Goal: Task Accomplishment & Management: Complete application form

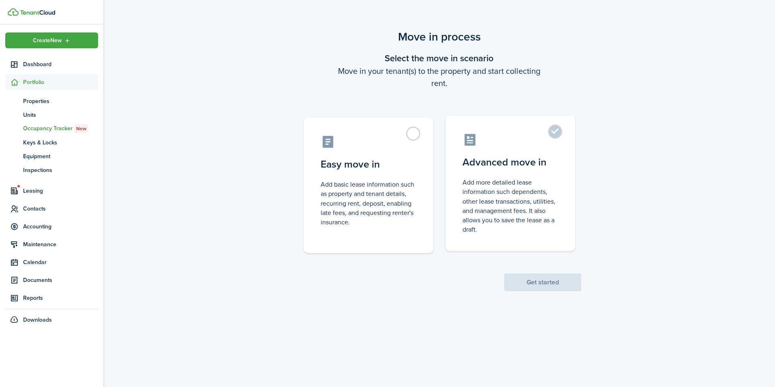
click at [552, 133] on label "Advanced move in Add more detailed lease information such dependents, other lea…" at bounding box center [510, 183] width 130 height 135
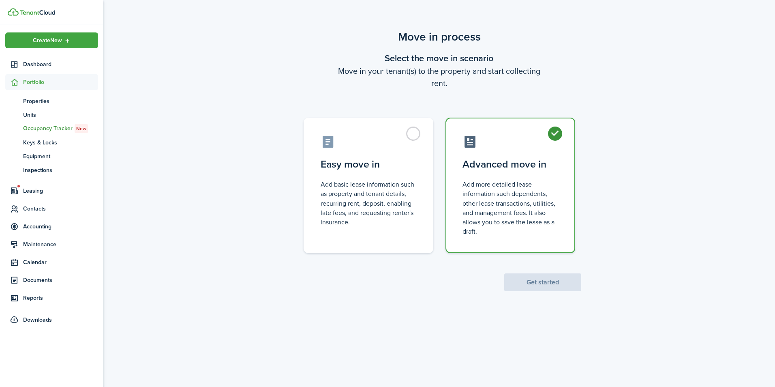
radio input "true"
click at [552, 278] on button "Get started" at bounding box center [542, 282] width 77 height 18
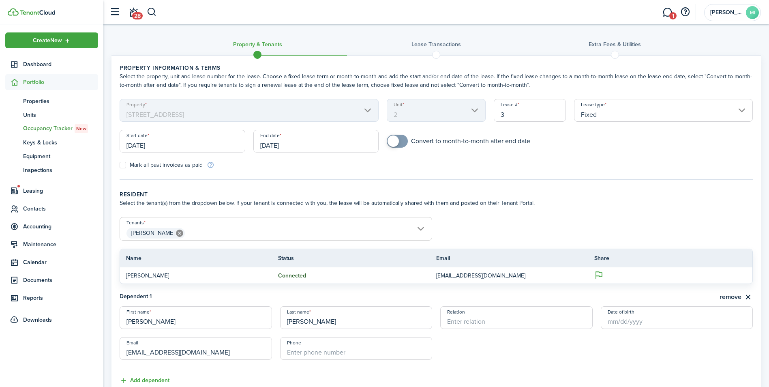
click at [211, 135] on input "[DATE]" at bounding box center [183, 141] width 126 height 23
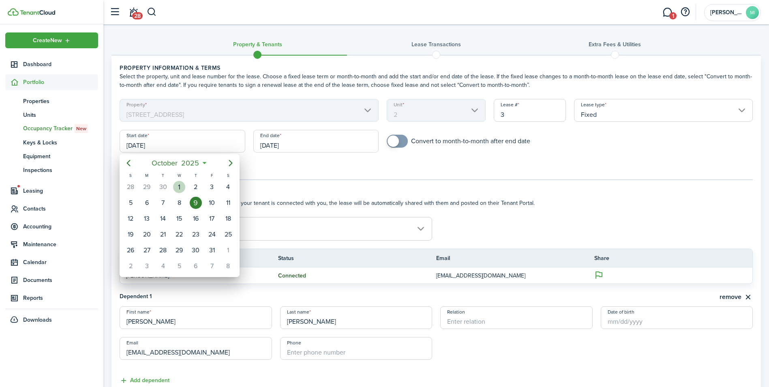
click at [181, 186] on div "1" at bounding box center [179, 187] width 12 height 12
type input "[DATE]"
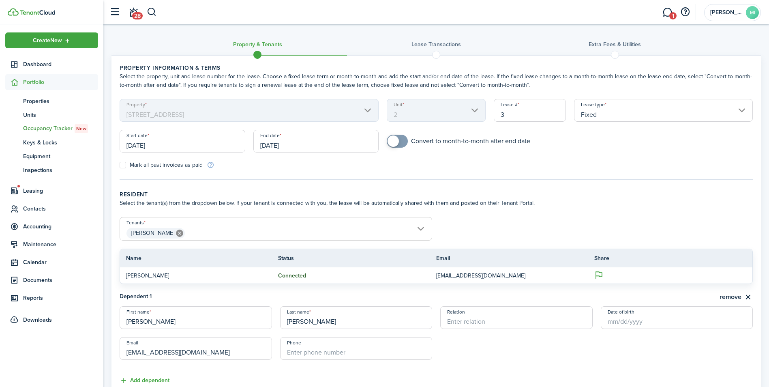
click at [287, 144] on input "[DATE]" at bounding box center [316, 141] width 126 height 23
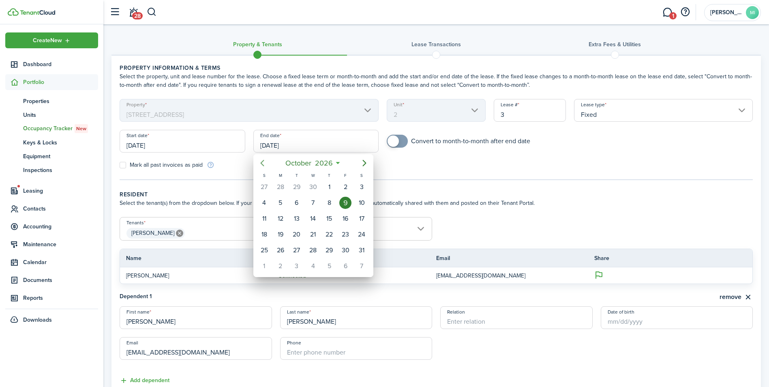
click at [265, 165] on icon "Previous page" at bounding box center [262, 163] width 10 height 10
click at [281, 261] on div "31" at bounding box center [280, 266] width 12 height 12
type input "[DATE]"
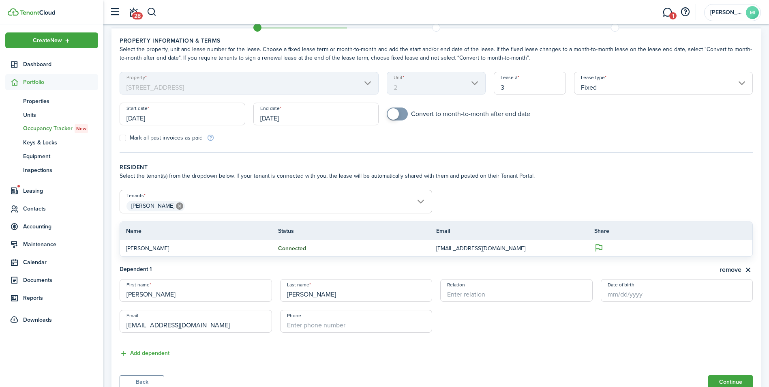
scroll to position [60, 0]
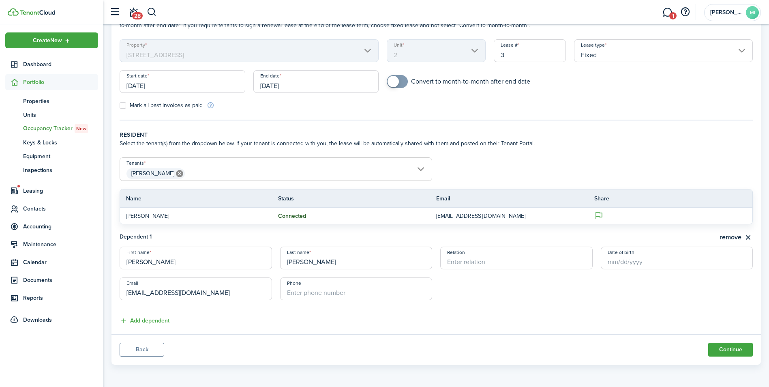
click at [317, 174] on span "[PERSON_NAME]" at bounding box center [276, 174] width 312 height 14
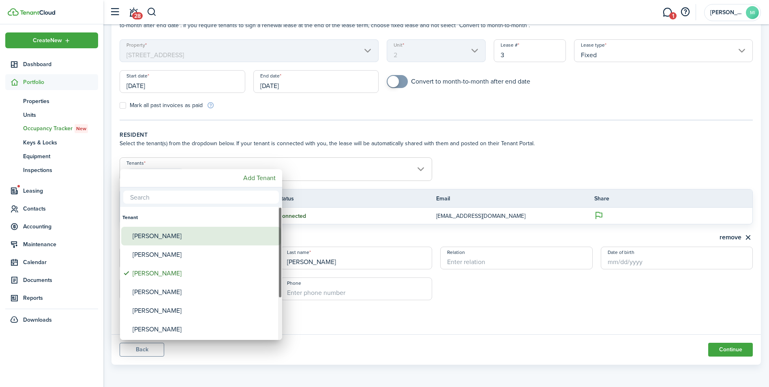
click at [167, 233] on div "[PERSON_NAME]" at bounding box center [204, 236] width 143 height 19
type input "[PERSON_NAME], [PERSON_NAME]"
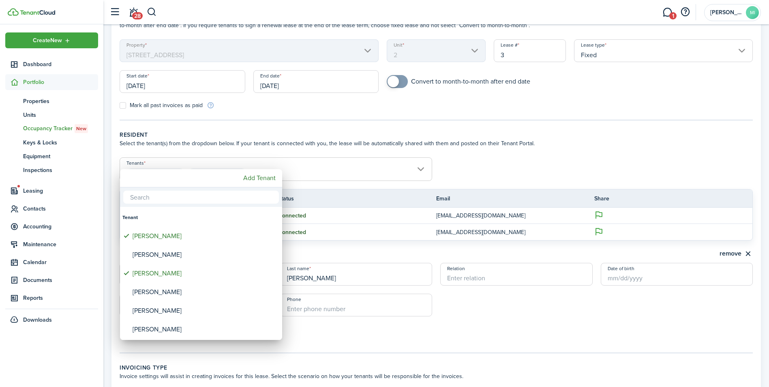
click at [514, 144] on div at bounding box center [384, 193] width 899 height 516
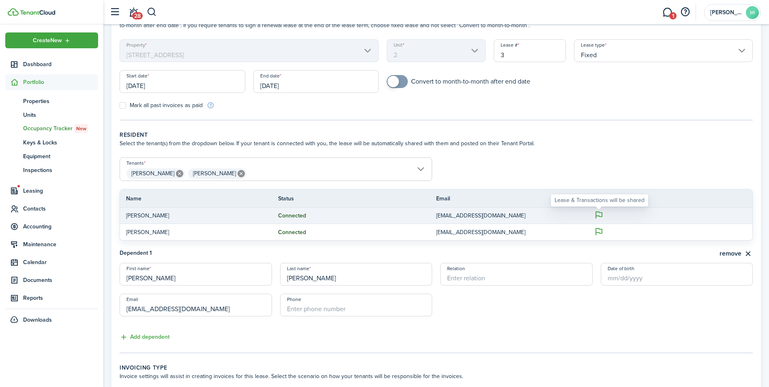
click at [597, 216] on icon at bounding box center [598, 214] width 9 height 9
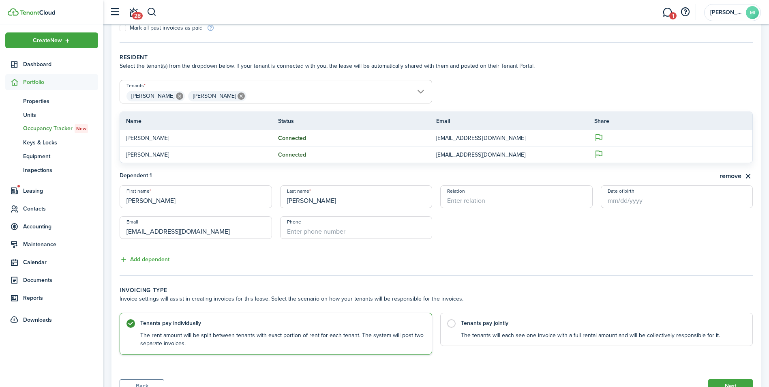
scroll to position [141, 0]
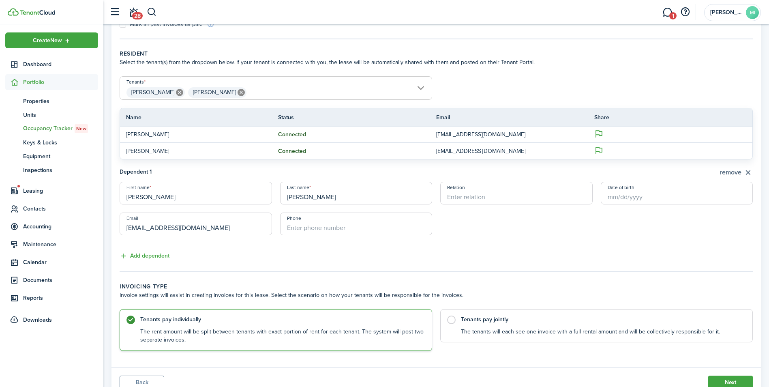
click at [732, 175] on button "remove" at bounding box center [735, 172] width 33 height 10
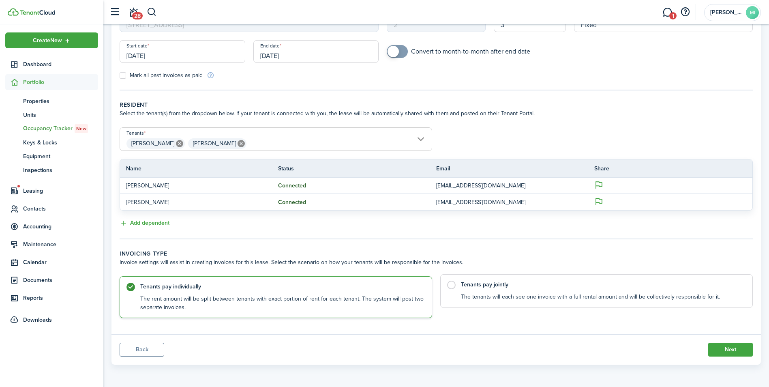
click at [448, 282] on label "Tenants pay jointly The tenants will each see one invoice with a full rental am…" at bounding box center [596, 291] width 313 height 34
radio input "false"
radio input "true"
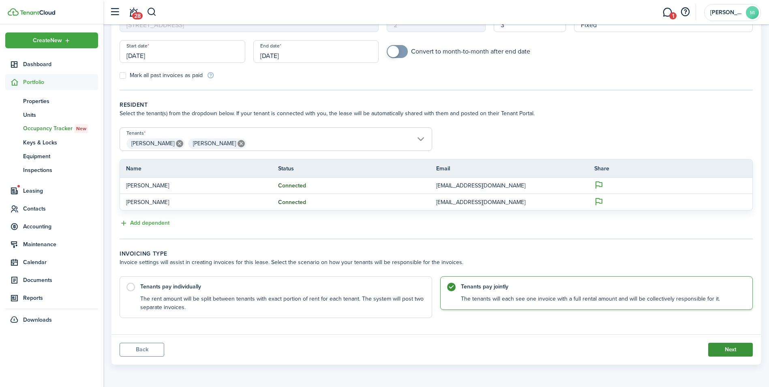
click at [730, 353] on button "Next" at bounding box center [730, 350] width 45 height 14
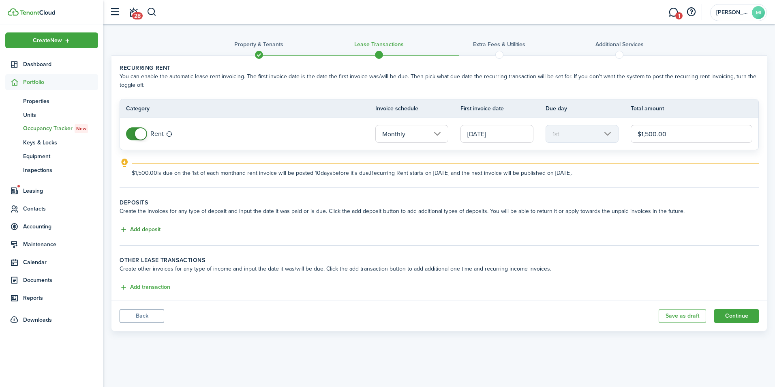
click at [151, 233] on button "Add deposit" at bounding box center [140, 229] width 41 height 9
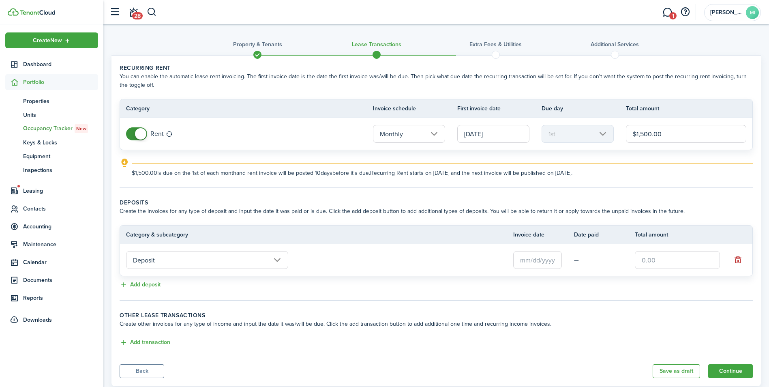
click at [248, 259] on input "Deposit" at bounding box center [207, 260] width 162 height 18
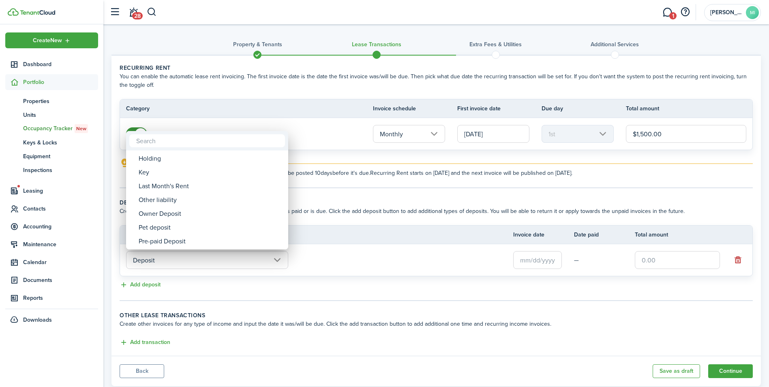
click at [424, 200] on div at bounding box center [384, 193] width 899 height 516
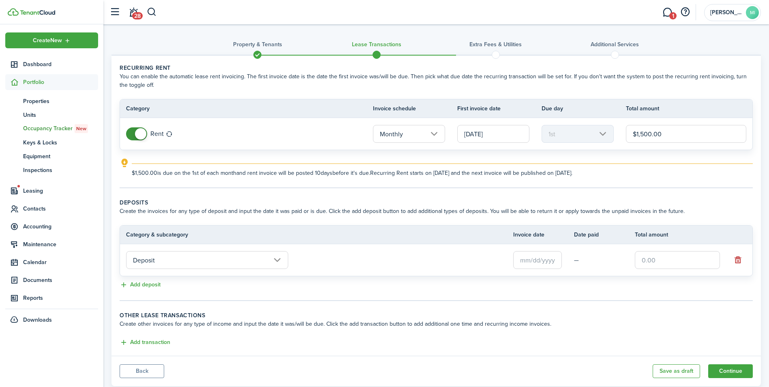
click at [546, 259] on input "text" at bounding box center [537, 260] width 49 height 18
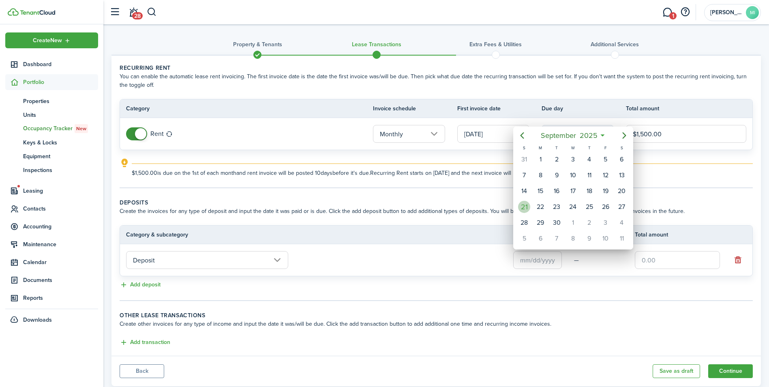
click at [521, 205] on div "21" at bounding box center [524, 207] width 12 height 12
type input "[DATE]"
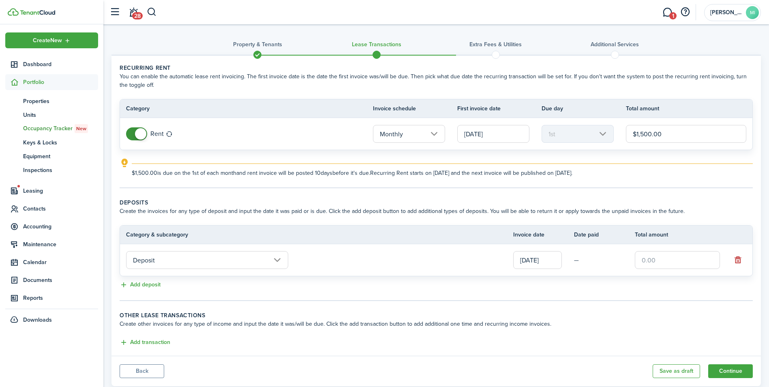
click at [653, 264] on input "text" at bounding box center [677, 260] width 85 height 18
type input "$1,500.00"
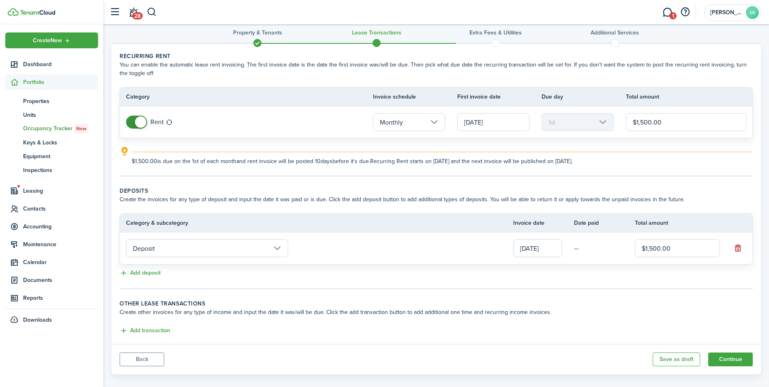
scroll to position [21, 0]
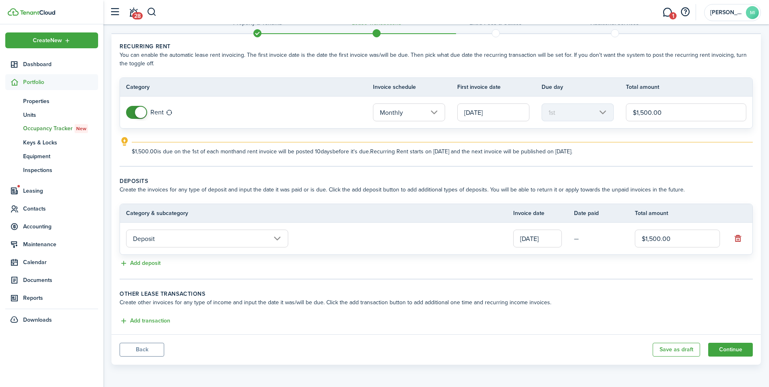
click at [273, 238] on input "Deposit" at bounding box center [207, 238] width 162 height 18
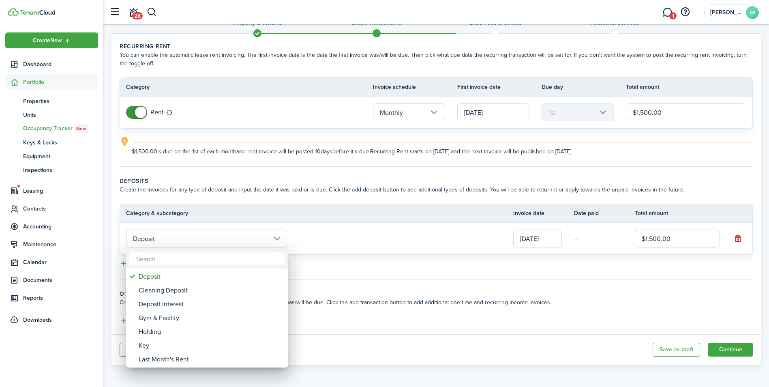
click at [273, 238] on div at bounding box center [384, 193] width 899 height 516
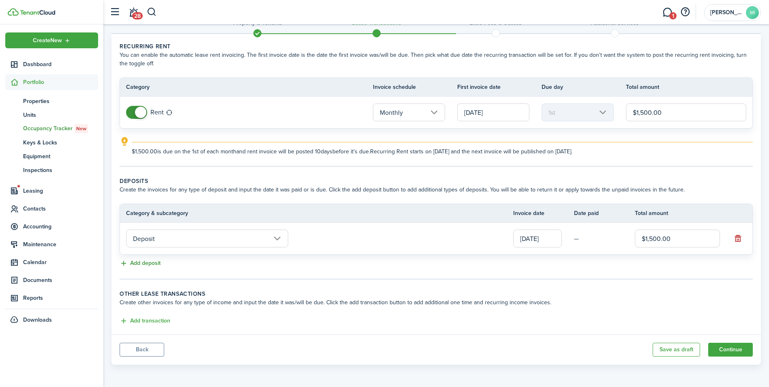
click at [148, 265] on button "Add deposit" at bounding box center [140, 263] width 41 height 9
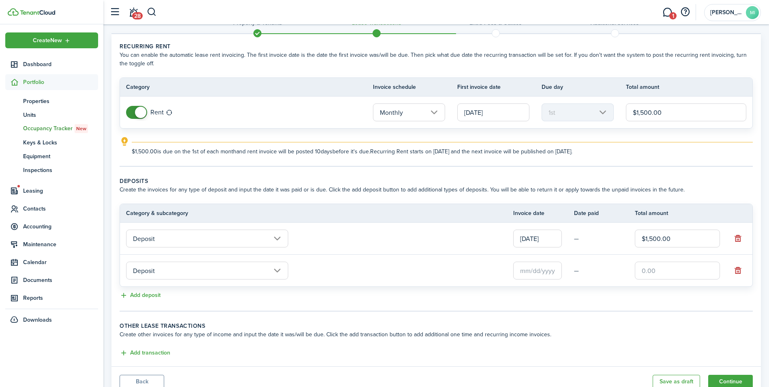
click at [152, 268] on input "Deposit" at bounding box center [207, 270] width 162 height 18
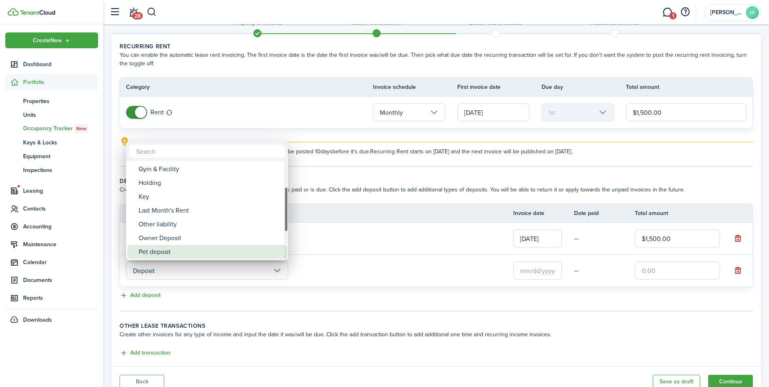
click at [160, 249] on div "Pet deposit" at bounding box center [210, 252] width 143 height 14
type input "Deposit / Pet deposit"
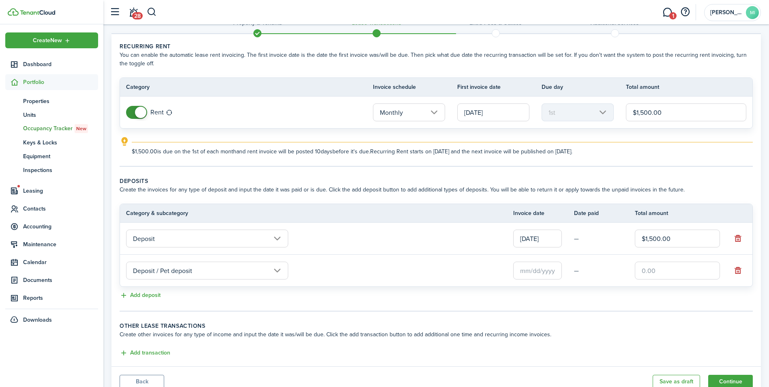
click at [646, 272] on input "text" at bounding box center [677, 270] width 85 height 18
click at [556, 270] on input "text" at bounding box center [537, 270] width 49 height 18
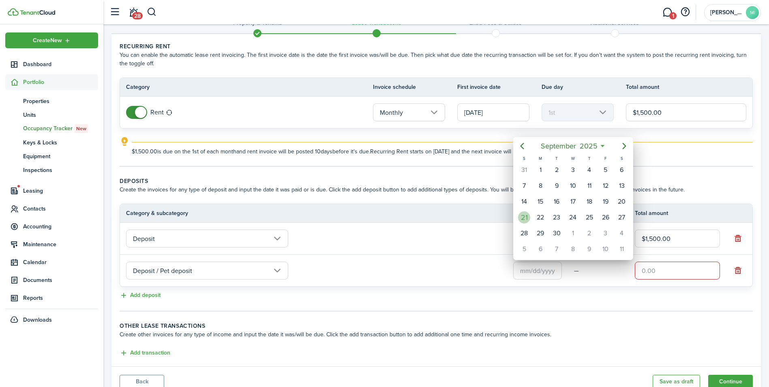
click at [525, 218] on div "21" at bounding box center [524, 217] width 12 height 12
type input "[DATE]"
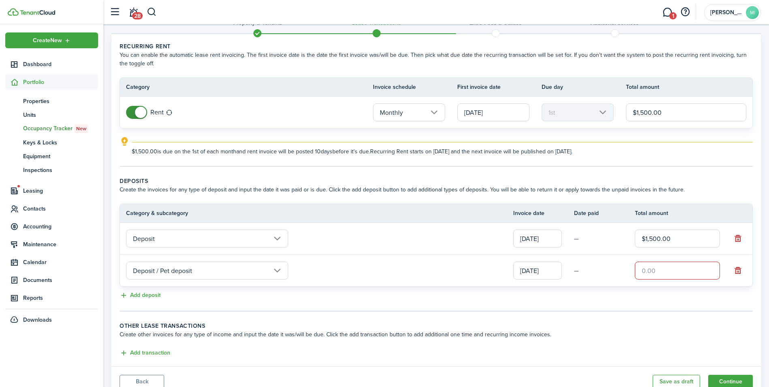
click at [647, 271] on input "text" at bounding box center [677, 270] width 85 height 18
type input "$200.00"
click at [336, 313] on panel-main-body "Recurring rent You can enable the automatic lease rent invoicing. The first inv…" at bounding box center [435, 200] width 649 height 332
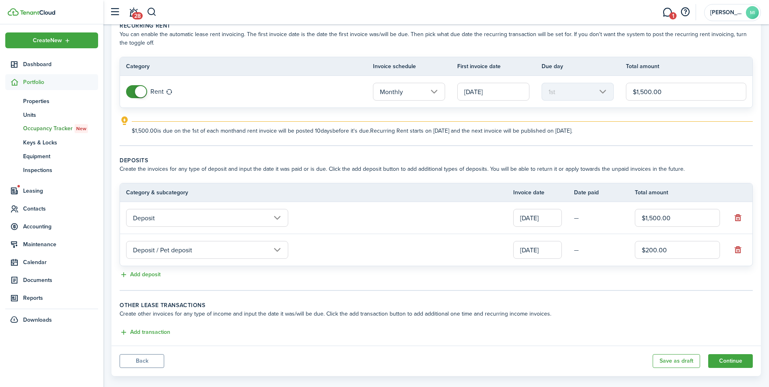
scroll to position [54, 0]
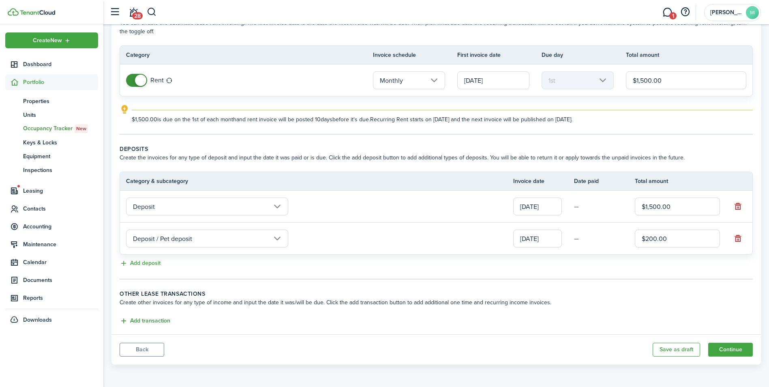
click at [140, 321] on button "Add transaction" at bounding box center [145, 320] width 51 height 9
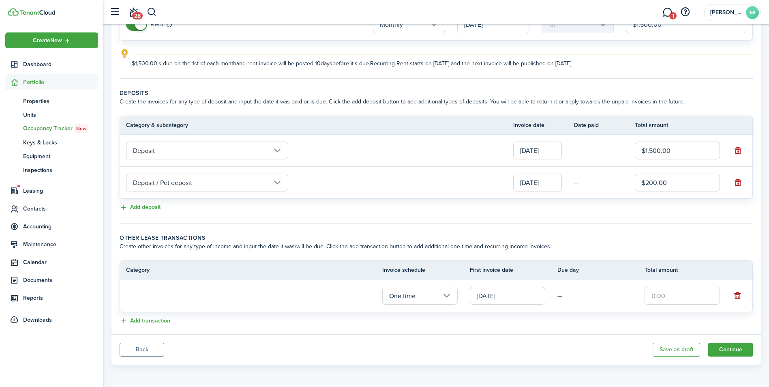
scroll to position [109, 0]
click at [405, 298] on input "One time" at bounding box center [419, 296] width 75 height 18
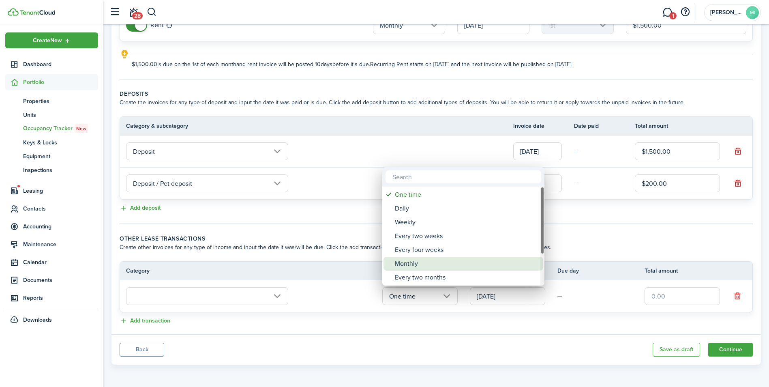
drag, startPoint x: 417, startPoint y: 258, endPoint x: 373, endPoint y: 263, distance: 44.4
click at [417, 258] on div "Monthly" at bounding box center [466, 264] width 143 height 14
type input "Monthly"
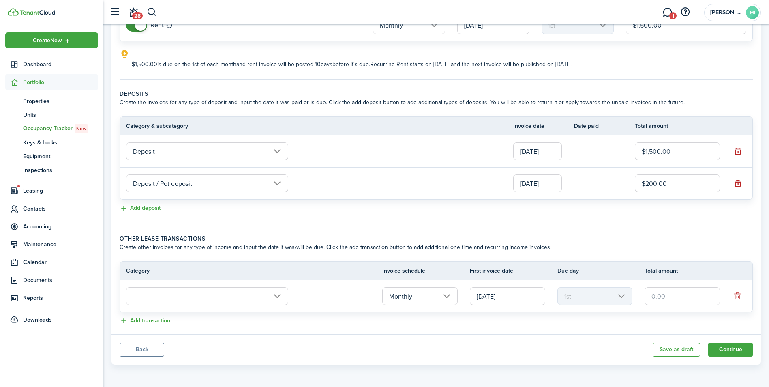
click at [264, 293] on input "text" at bounding box center [207, 296] width 162 height 18
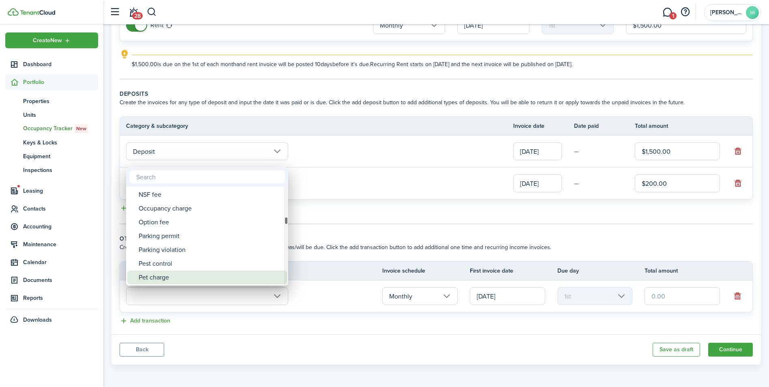
click at [178, 278] on div "Pet charge" at bounding box center [210, 277] width 143 height 14
type input "Tenant charges & fees / Pet charge"
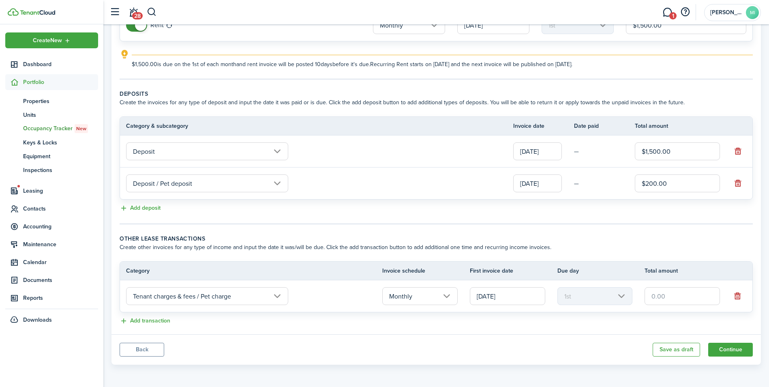
click at [671, 292] on input "text" at bounding box center [681, 296] width 75 height 18
type input "$50.00"
click at [507, 246] on wizard-step-header-description "Create other invoices for any type of income and input the date it was/will be …" at bounding box center [436, 247] width 633 height 9
click at [730, 349] on button "Continue" at bounding box center [730, 350] width 45 height 14
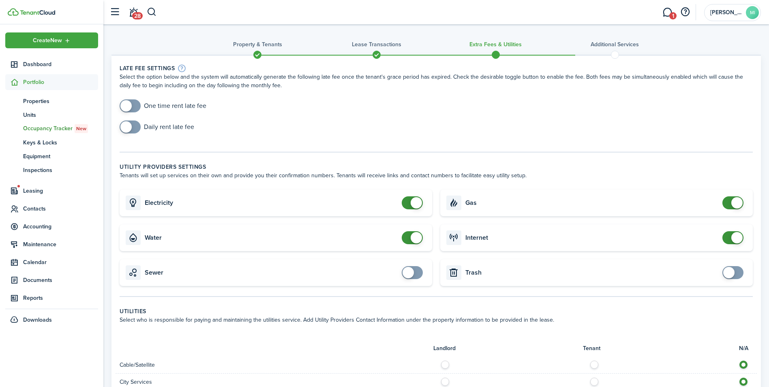
checkbox input "false"
click at [739, 203] on span at bounding box center [736, 202] width 11 height 11
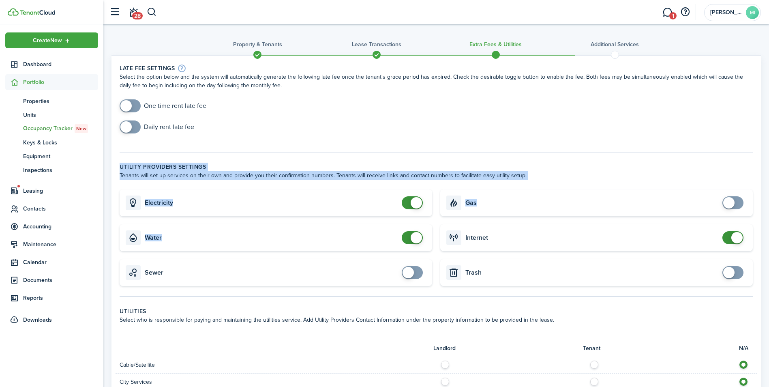
drag, startPoint x: 736, startPoint y: 237, endPoint x: 558, endPoint y: 118, distance: 214.8
click at [474, 171] on wizard-step-header-title "Utility providers settings" at bounding box center [436, 167] width 633 height 9
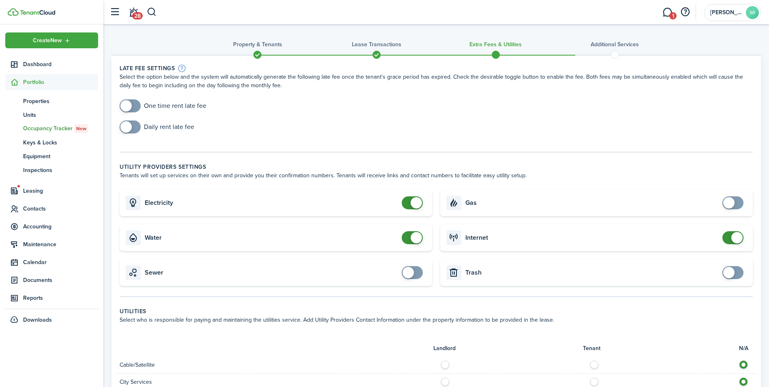
checkbox input "true"
click at [132, 107] on span at bounding box center [130, 105] width 8 height 13
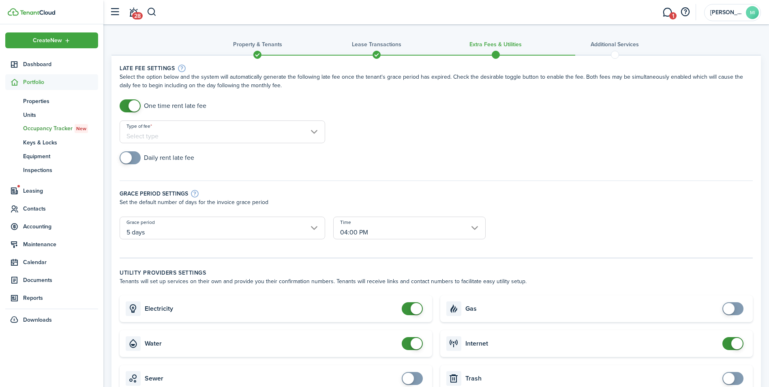
click at [180, 135] on input "Type of fee" at bounding box center [223, 131] width 206 height 23
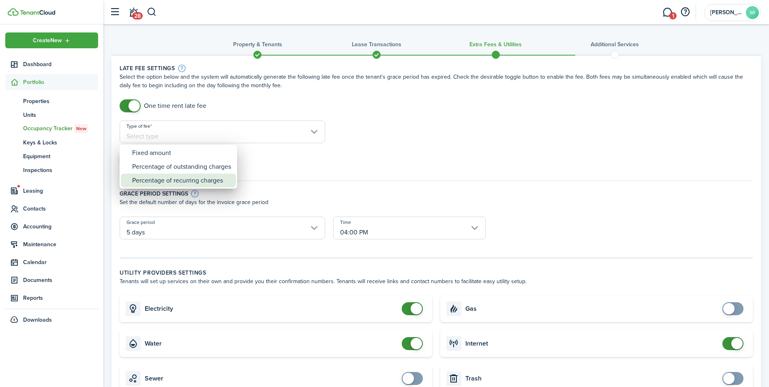
click at [174, 178] on div "Percentage of recurring charges" at bounding box center [181, 180] width 99 height 14
type input "Percentage of recurring charges"
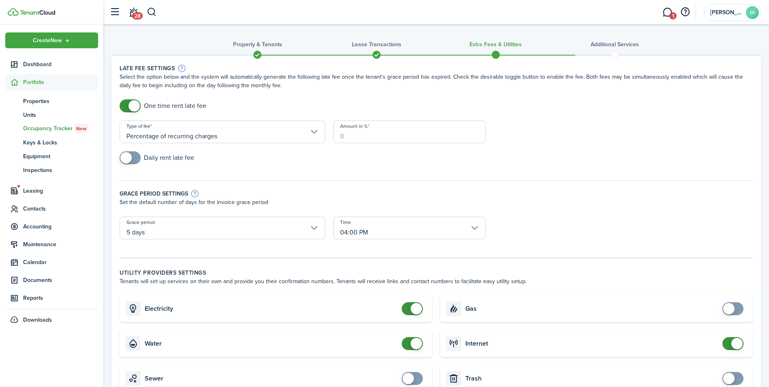
click at [362, 133] on input "Amount in %" at bounding box center [409, 131] width 152 height 23
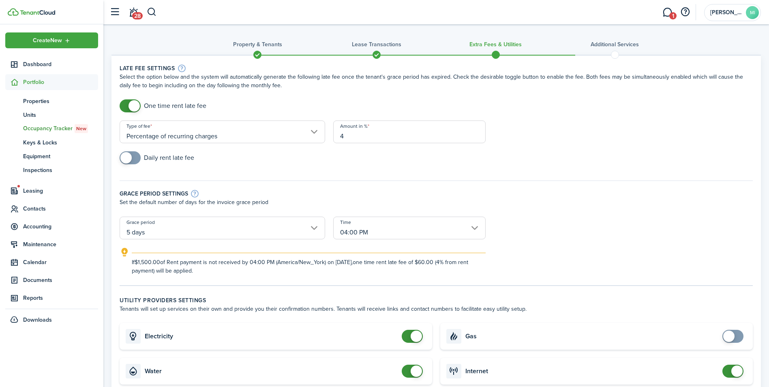
type input "4"
click at [220, 159] on div "Daily rent late fee" at bounding box center [436, 161] width 641 height 21
click at [361, 228] on input "04:00 PM" at bounding box center [409, 227] width 152 height 23
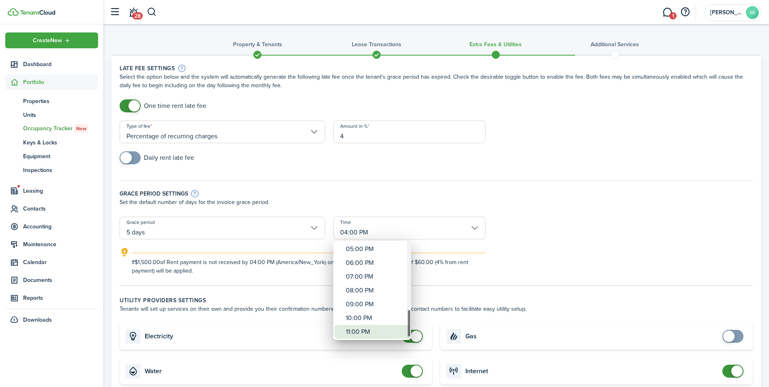
click at [361, 327] on div "11:00 PM" at bounding box center [375, 332] width 59 height 14
type input "11:00 PM"
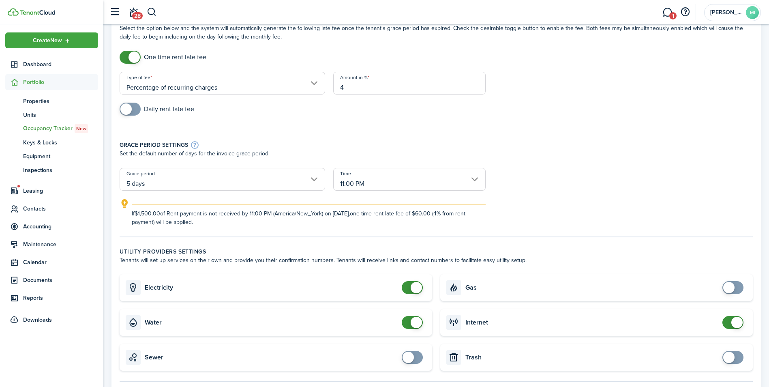
scroll to position [122, 0]
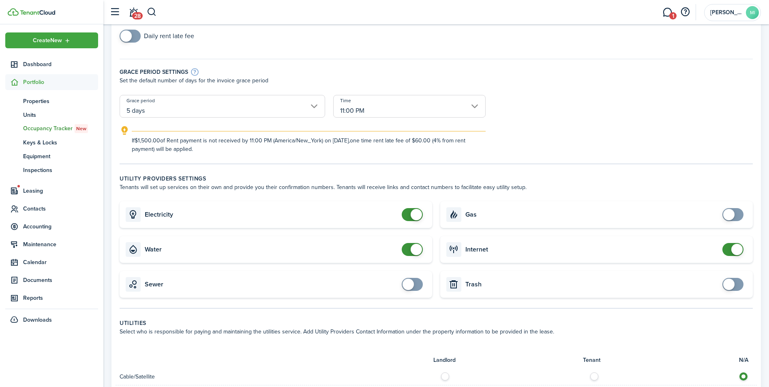
checkbox input "false"
click at [408, 248] on span at bounding box center [412, 249] width 8 height 13
click at [732, 250] on span at bounding box center [736, 249] width 11 height 11
click at [733, 246] on span at bounding box center [736, 249] width 11 height 11
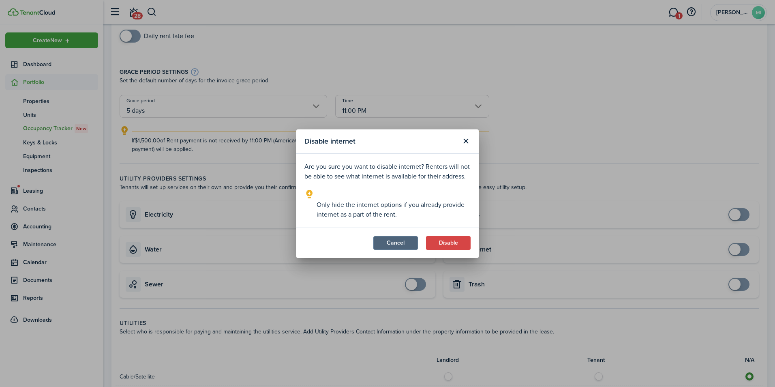
click at [408, 239] on button "Cancel" at bounding box center [395, 243] width 45 height 14
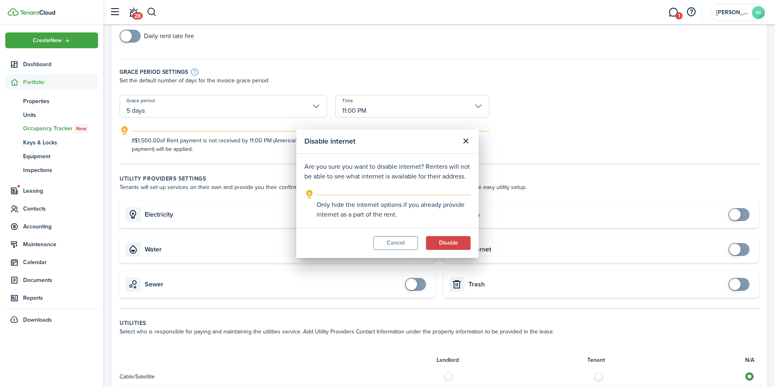
checkbox input "true"
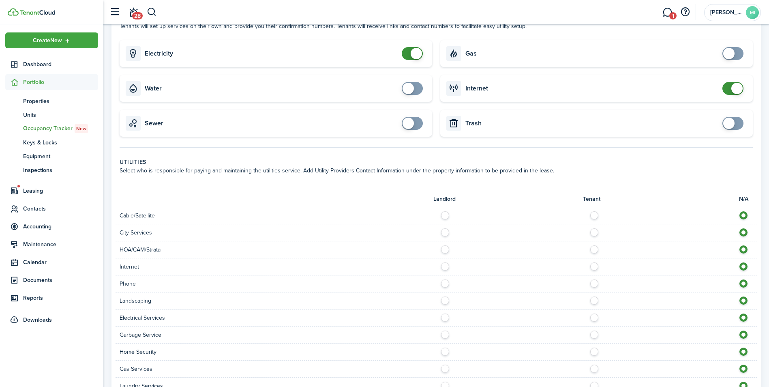
scroll to position [372, 0]
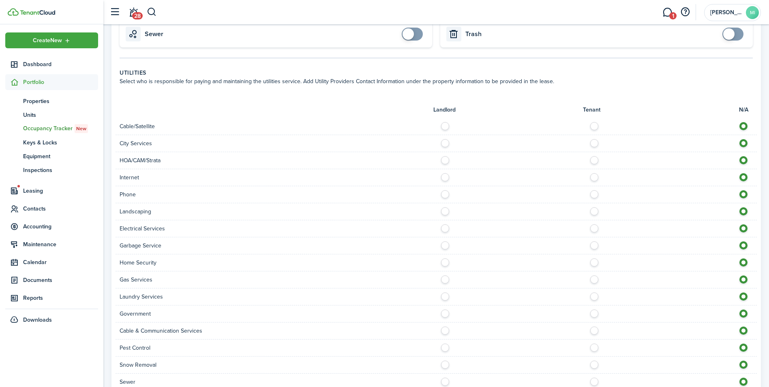
click at [448, 228] on label at bounding box center [447, 226] width 14 height 4
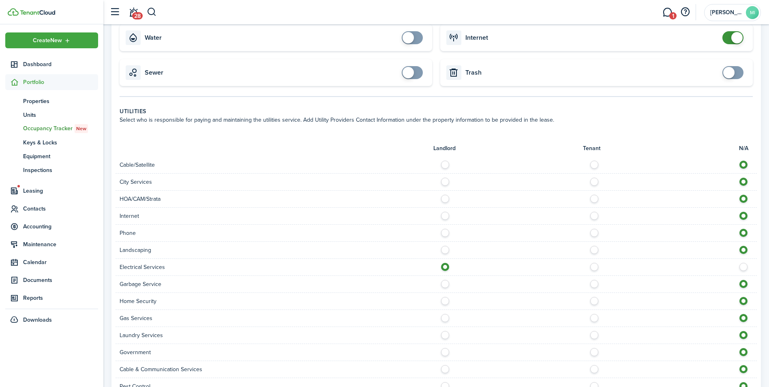
scroll to position [331, 0]
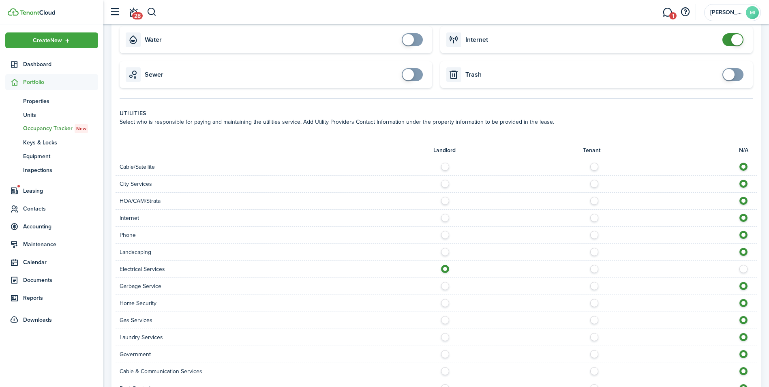
click at [594, 269] on label at bounding box center [596, 267] width 14 height 4
radio input "false"
radio input "true"
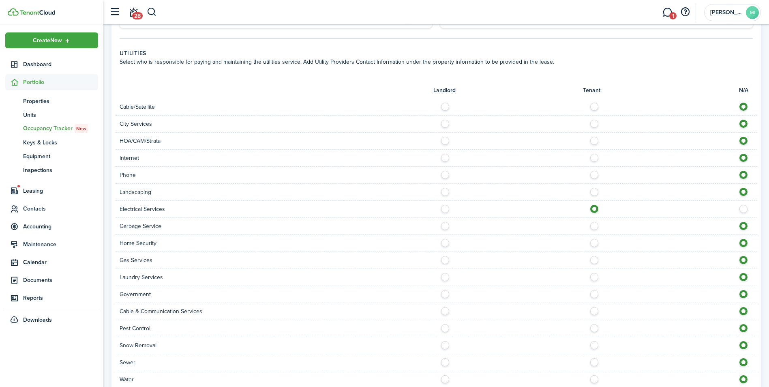
scroll to position [453, 0]
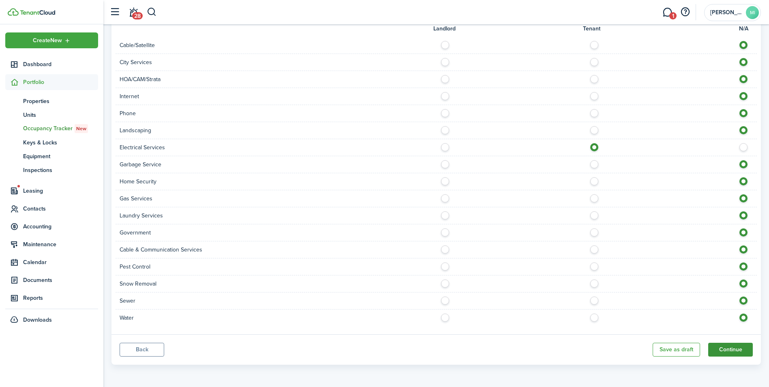
click at [726, 349] on button "Continue" at bounding box center [730, 350] width 45 height 14
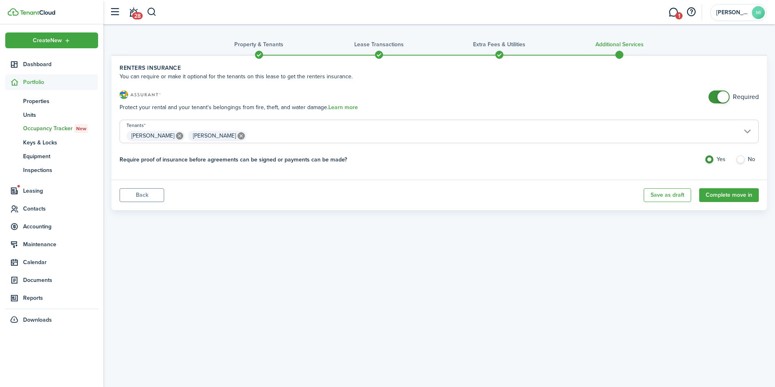
checkbox input "false"
click at [720, 99] on span at bounding box center [722, 96] width 11 height 11
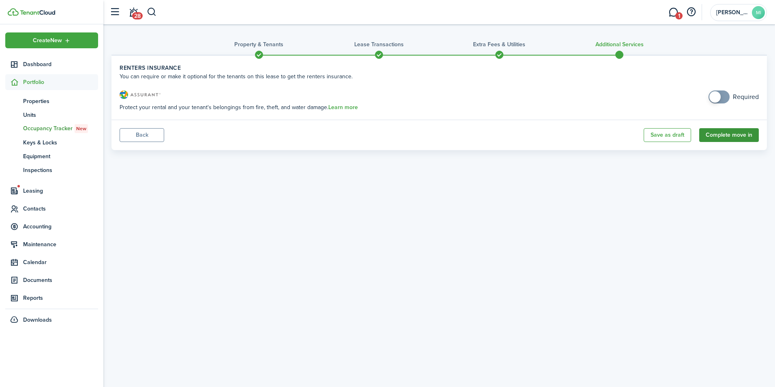
click at [730, 135] on button "Complete move in" at bounding box center [729, 135] width 60 height 14
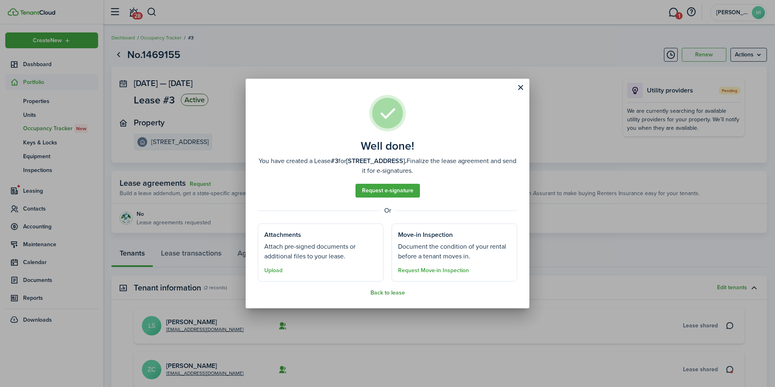
click at [386, 295] on button "Back to lease" at bounding box center [387, 292] width 34 height 6
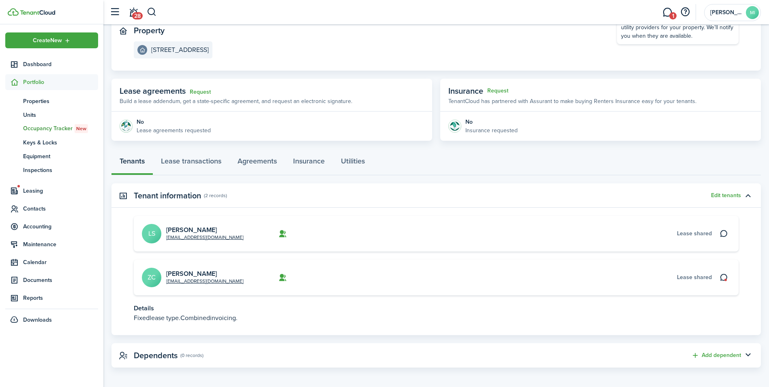
scroll to position [95, 0]
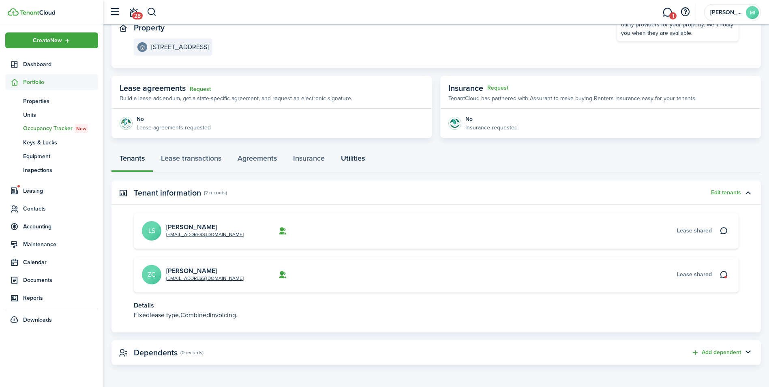
click at [349, 159] on link "Utilities" at bounding box center [353, 160] width 40 height 24
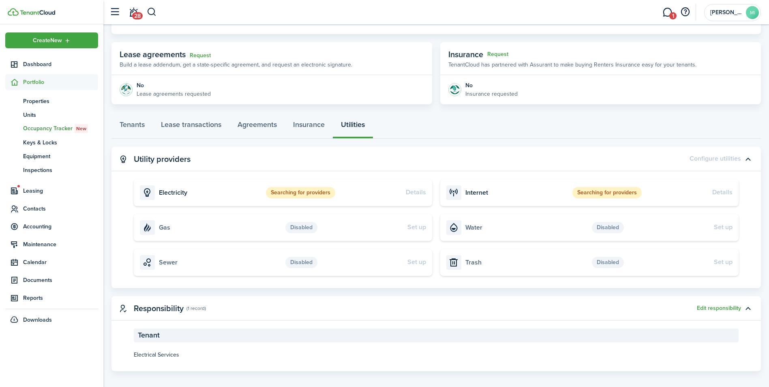
scroll to position [135, 0]
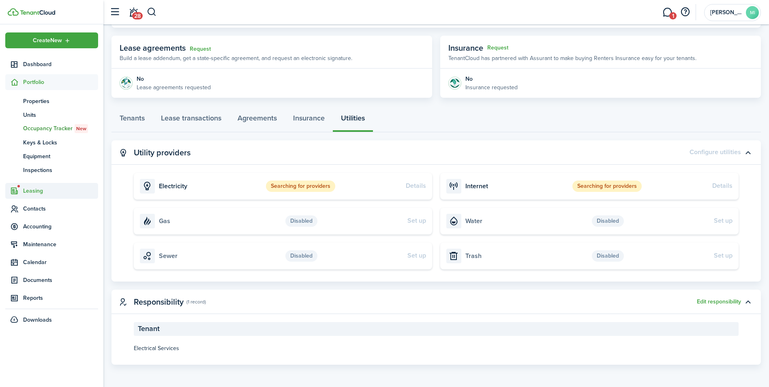
click at [39, 190] on span "Leasing" at bounding box center [60, 190] width 75 height 9
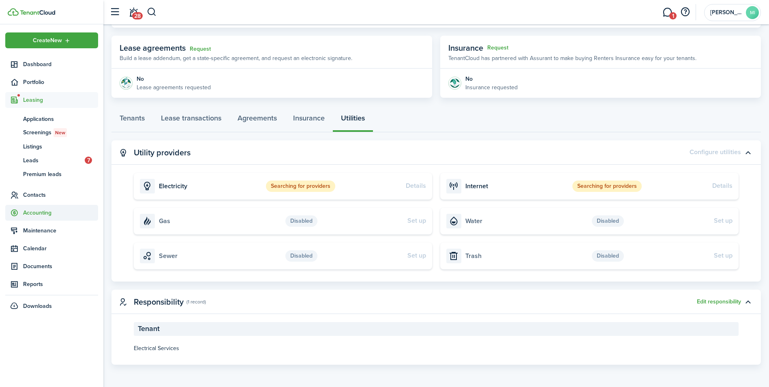
click at [41, 210] on span "Accounting" at bounding box center [60, 212] width 75 height 9
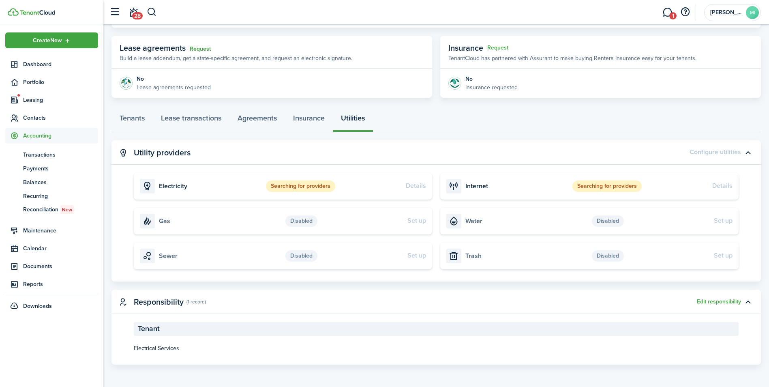
click at [36, 137] on span "Accounting" at bounding box center [60, 135] width 75 height 9
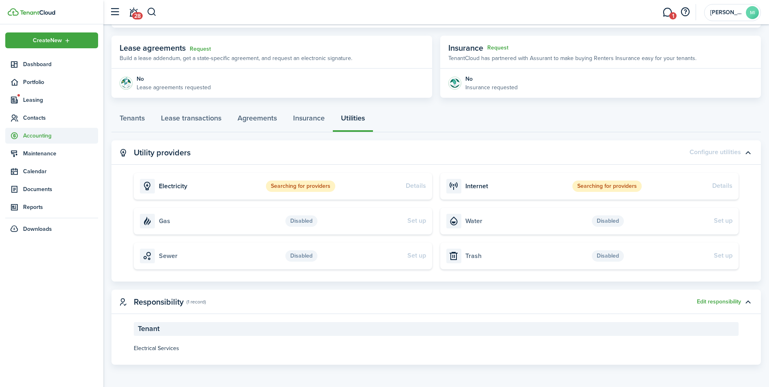
click at [36, 137] on span "Accounting" at bounding box center [60, 135] width 75 height 9
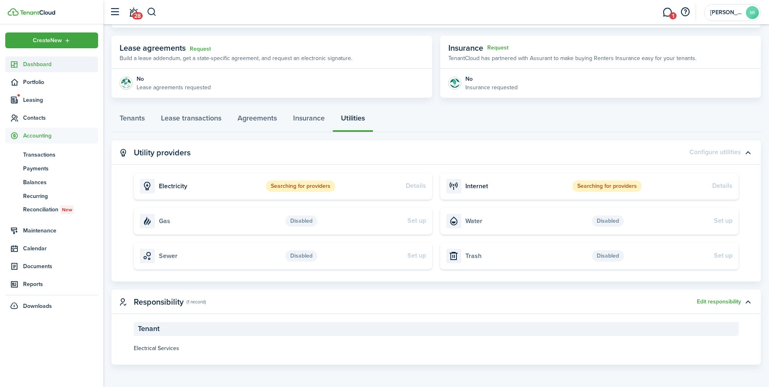
click at [34, 58] on link "Dashboard" at bounding box center [51, 64] width 93 height 16
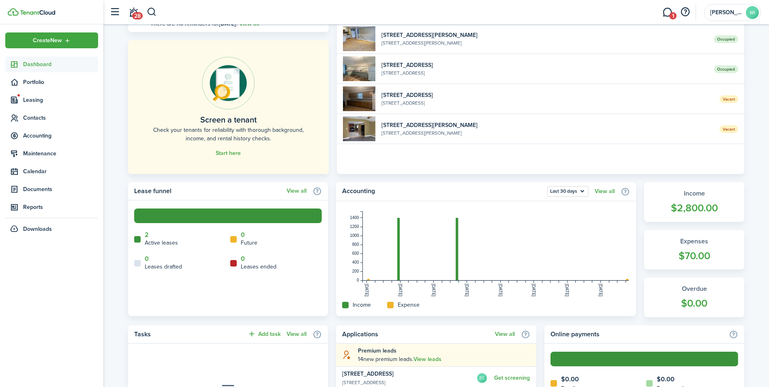
scroll to position [122, 0]
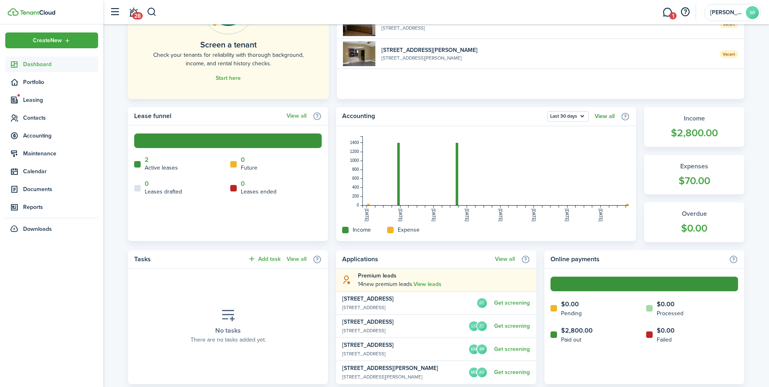
click at [608, 116] on link "View all" at bounding box center [605, 116] width 20 height 6
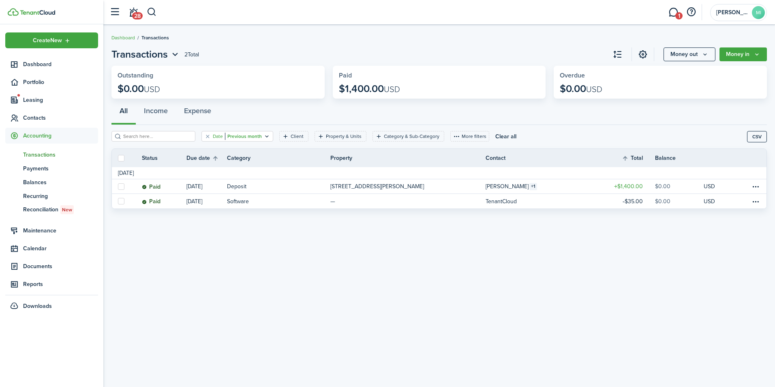
click at [252, 133] on filter-tag-value "Previous month" at bounding box center [243, 136] width 37 height 7
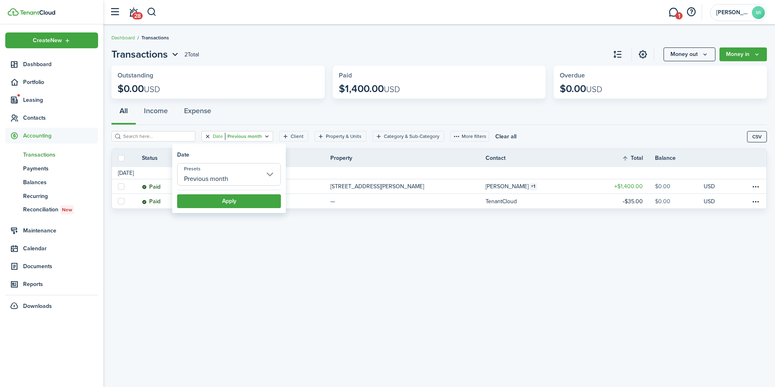
click at [204, 136] on button "Clear filter" at bounding box center [207, 136] width 7 height 6
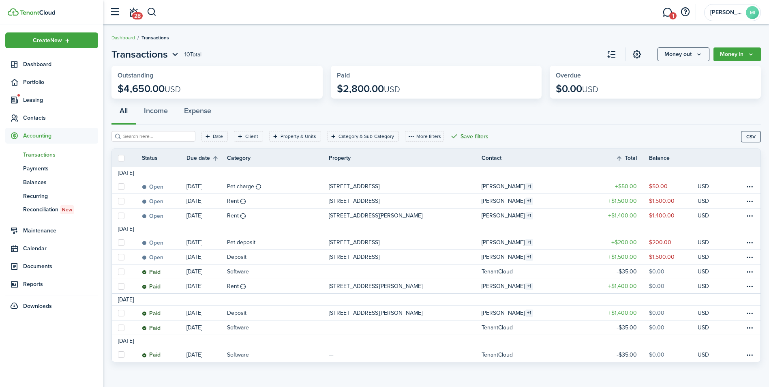
click at [472, 140] on button "Save filters" at bounding box center [469, 136] width 39 height 11
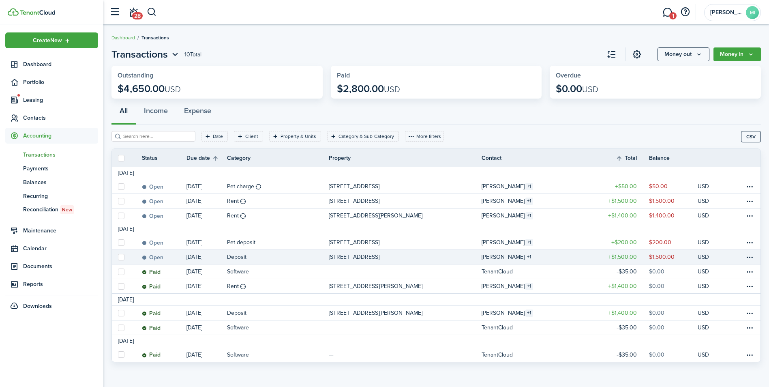
scroll to position [2, 0]
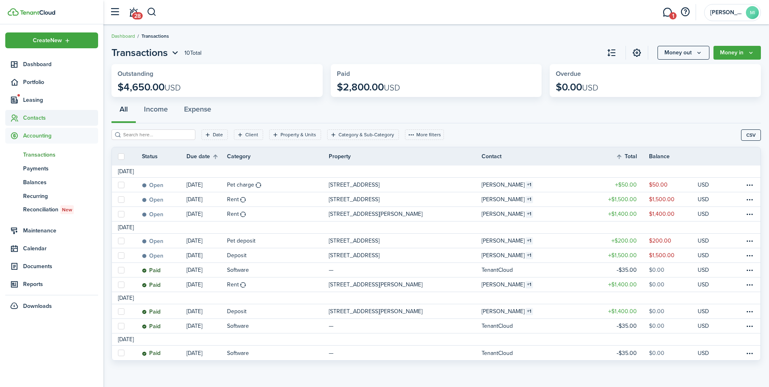
click at [31, 114] on span "Contacts" at bounding box center [60, 117] width 75 height 9
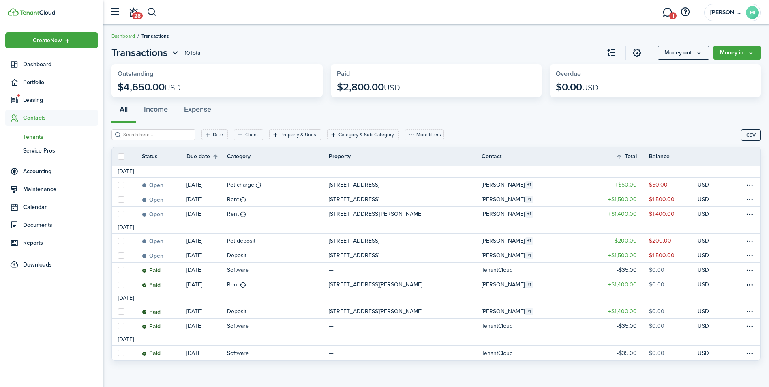
click at [33, 134] on span "Tenants" at bounding box center [60, 137] width 75 height 9
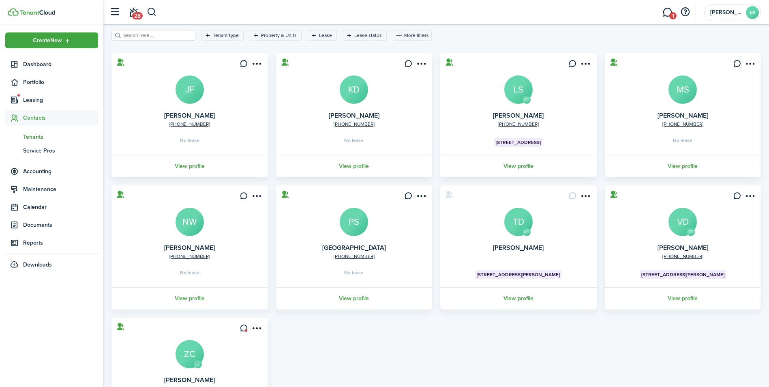
scroll to position [115, 0]
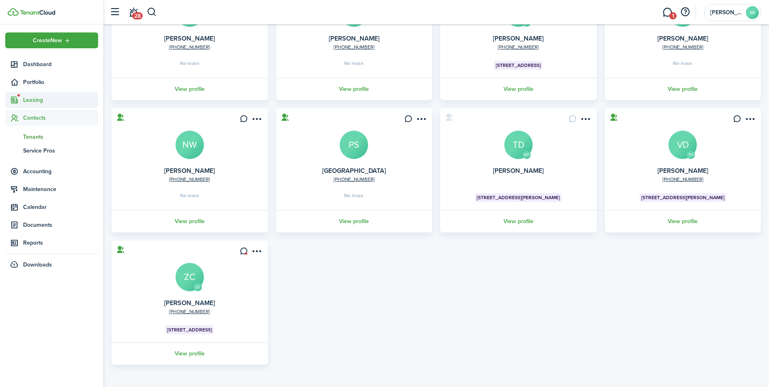
click at [28, 99] on span "Leasing" at bounding box center [60, 100] width 75 height 9
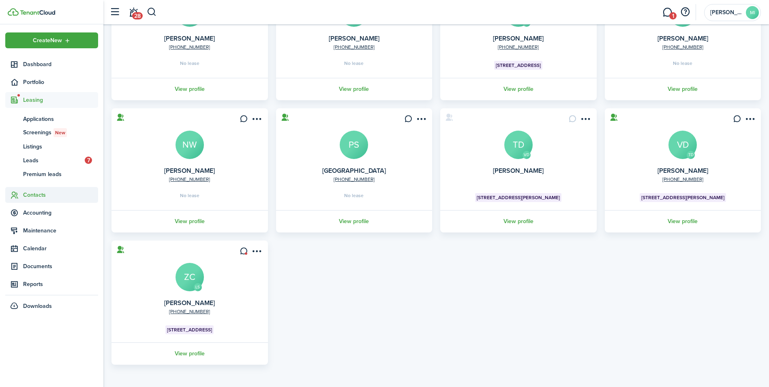
click at [39, 198] on span "Contacts" at bounding box center [60, 195] width 75 height 9
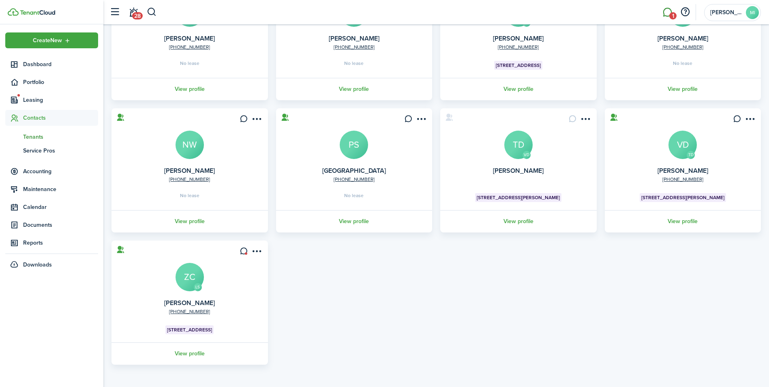
click at [668, 11] on link "1" at bounding box center [666, 12] width 15 height 21
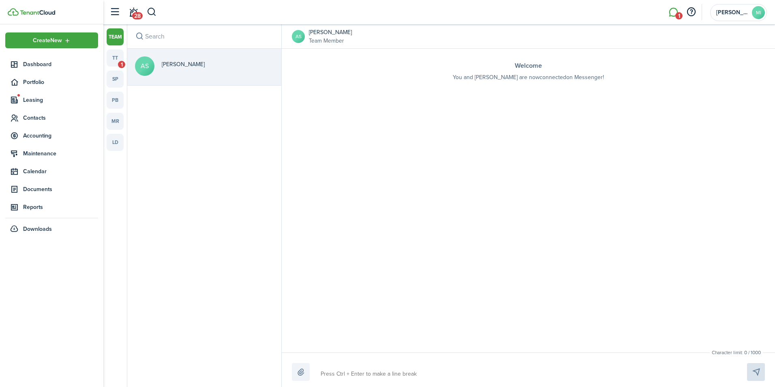
click at [386, 375] on textarea at bounding box center [524, 374] width 413 height 14
type textarea "H"
type textarea "Hi"
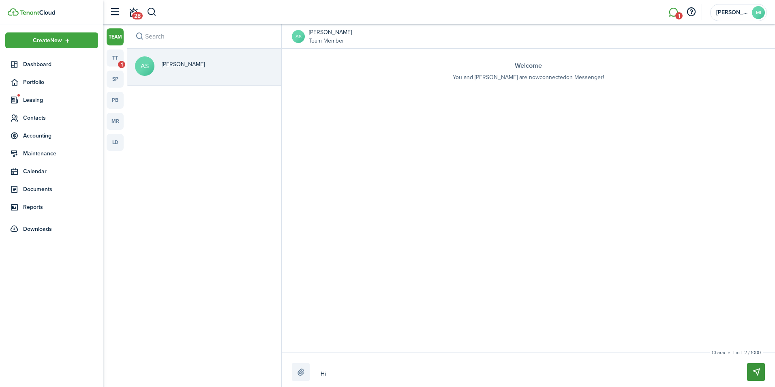
type textarea "Hi"
click at [755, 370] on button "Send" at bounding box center [756, 372] width 18 height 18
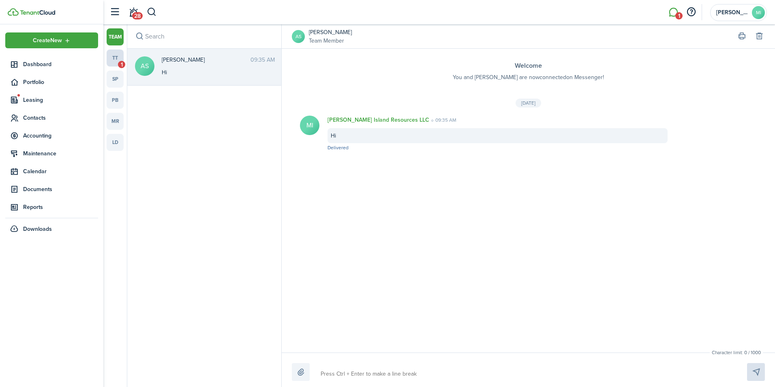
click at [113, 62] on link "tt 1" at bounding box center [115, 57] width 17 height 17
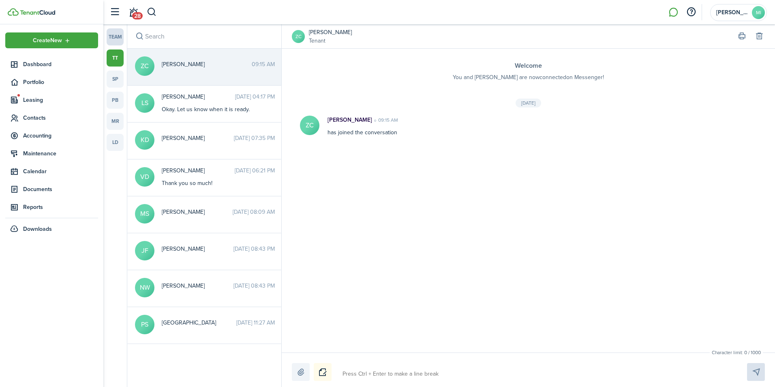
click at [120, 30] on link "team" at bounding box center [115, 36] width 17 height 17
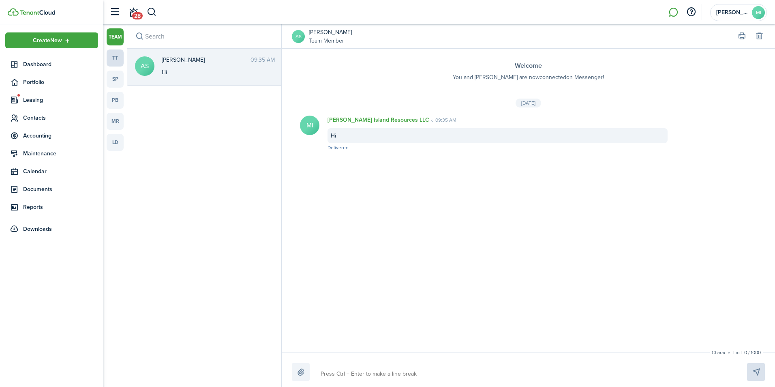
click at [113, 55] on link "tt" at bounding box center [115, 57] width 17 height 17
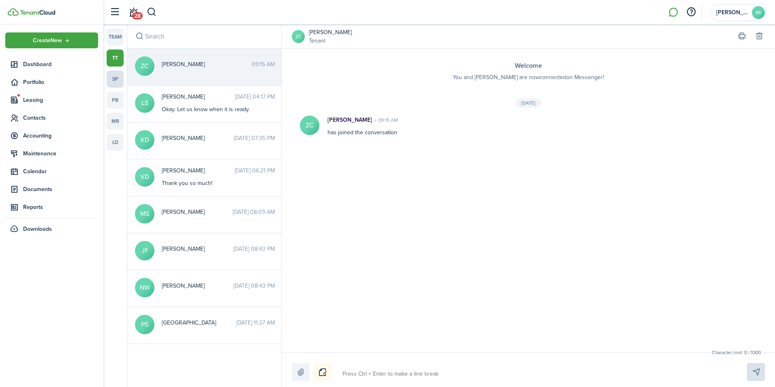
click at [113, 81] on link "sp" at bounding box center [115, 79] width 17 height 17
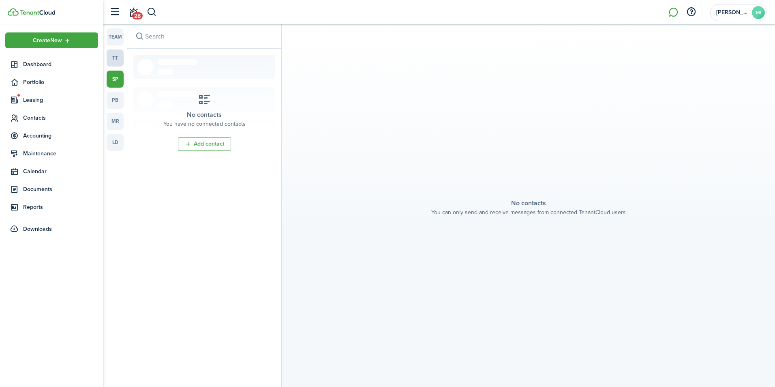
click at [115, 58] on link "tt" at bounding box center [115, 57] width 17 height 17
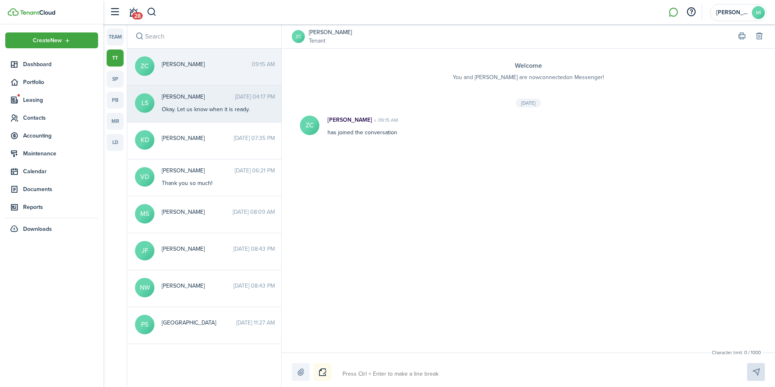
click at [184, 103] on div "[PERSON_NAME] [DATE] 04:17 PM Okay. Let us know when it is ready." at bounding box center [218, 102] width 125 height 21
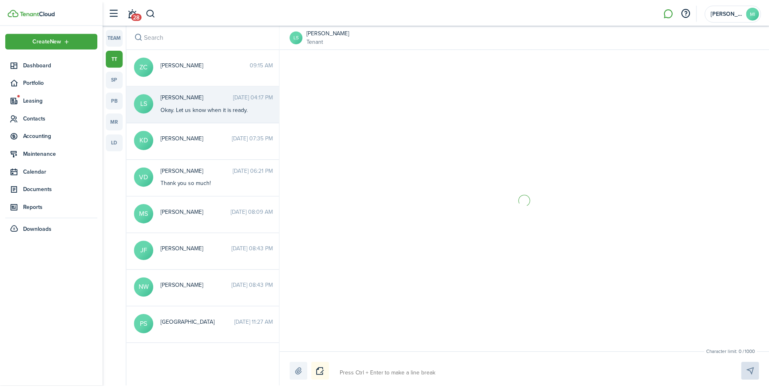
scroll to position [796, 0]
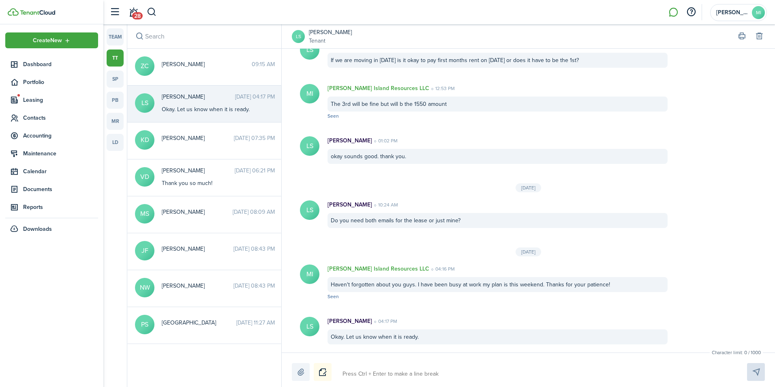
click at [375, 369] on textarea at bounding box center [535, 374] width 391 height 14
click at [39, 77] on span "Portfolio" at bounding box center [51, 82] width 93 height 16
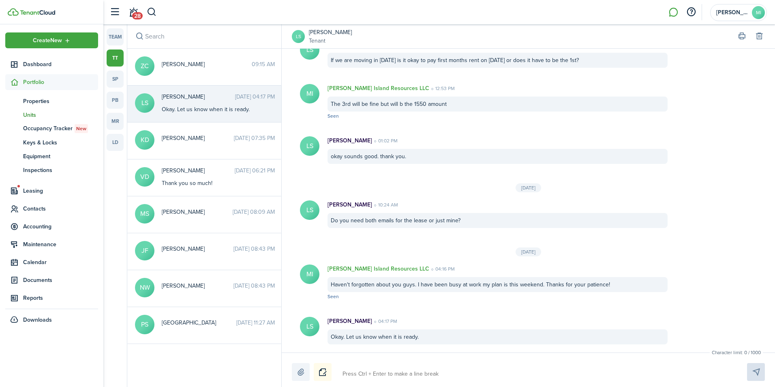
click at [36, 115] on span "Units" at bounding box center [60, 115] width 75 height 9
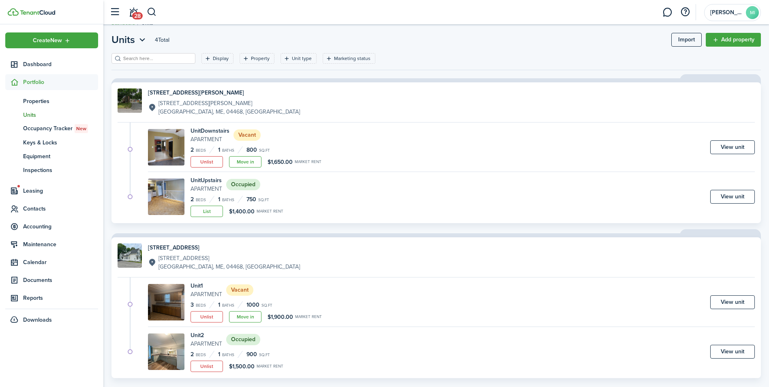
scroll to position [28, 0]
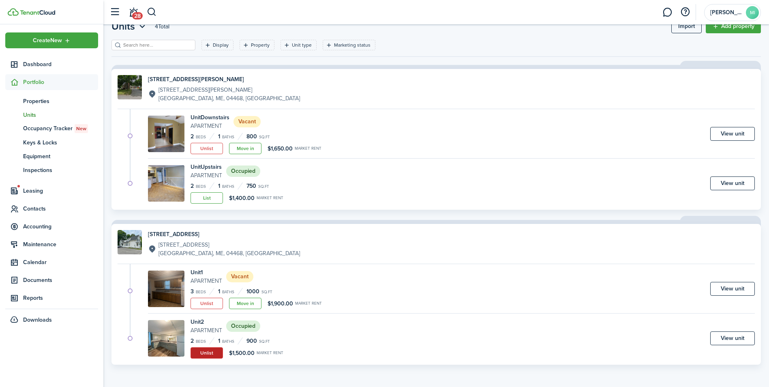
click at [194, 351] on button "Unlist" at bounding box center [207, 352] width 32 height 11
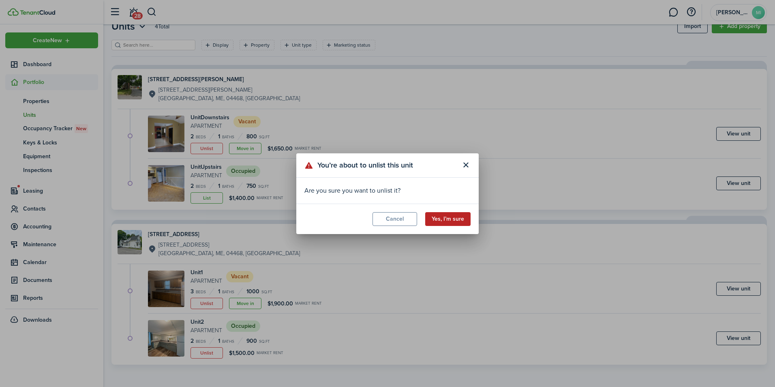
click at [460, 214] on button "Yes, I’m sure" at bounding box center [447, 219] width 45 height 14
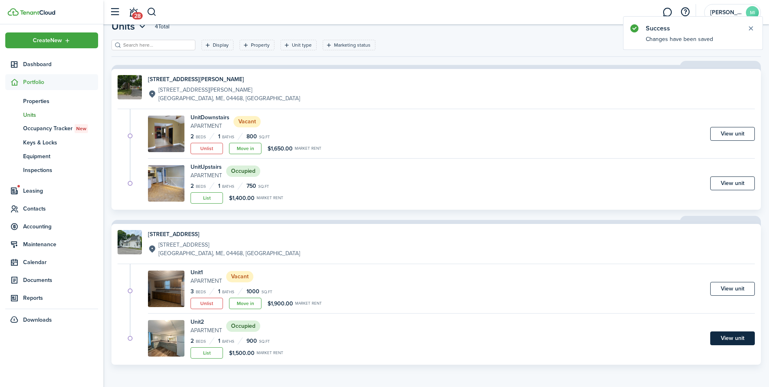
click at [734, 338] on link "View unit" at bounding box center [732, 338] width 45 height 14
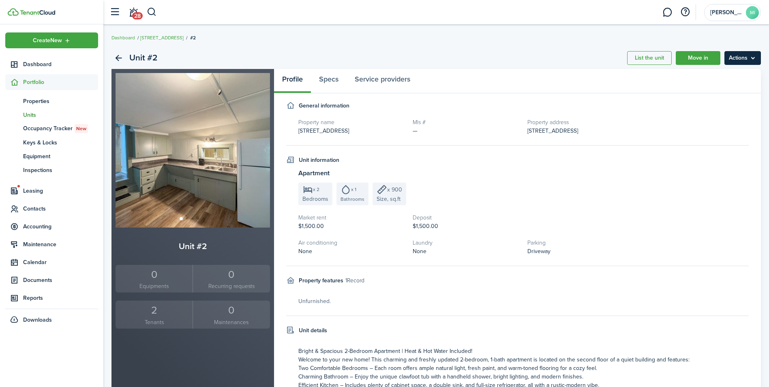
click at [734, 56] on menu-btn "Actions" at bounding box center [742, 58] width 36 height 14
click at [563, 92] on panel-main-header "Profile Specs Service providers" at bounding box center [517, 81] width 487 height 24
click at [164, 323] on small "Tenants" at bounding box center [154, 322] width 73 height 9
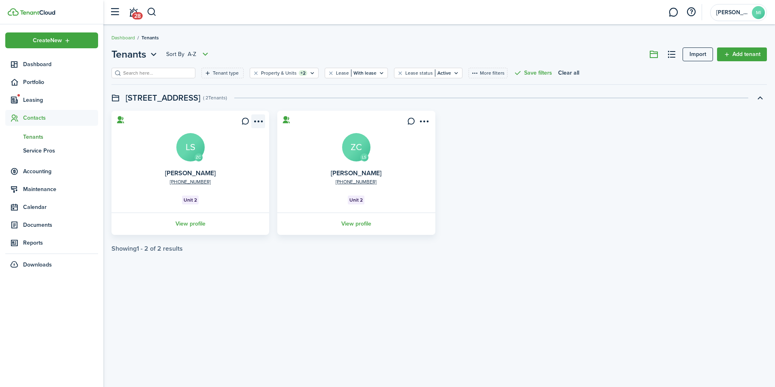
click at [261, 120] on menu-btn-icon "Open menu" at bounding box center [258, 121] width 14 height 14
click at [363, 103] on header "[STREET_ADDRESS] ( 2 Tenants )" at bounding box center [438, 98] width 655 height 14
click at [407, 122] on link at bounding box center [412, 121] width 14 height 14
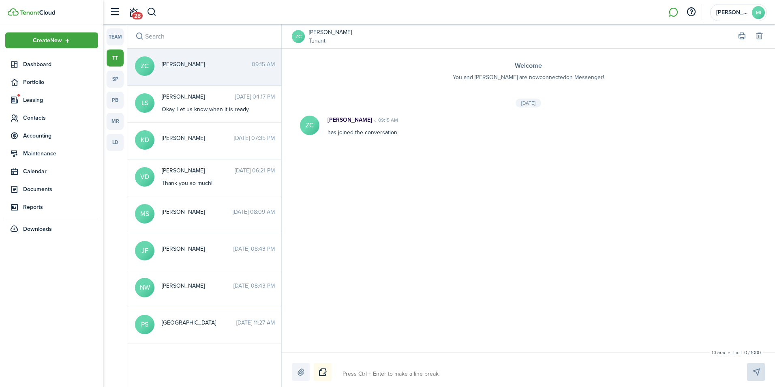
click at [338, 42] on small "Tenant" at bounding box center [330, 40] width 43 height 9
click at [114, 29] on link "team" at bounding box center [115, 36] width 17 height 17
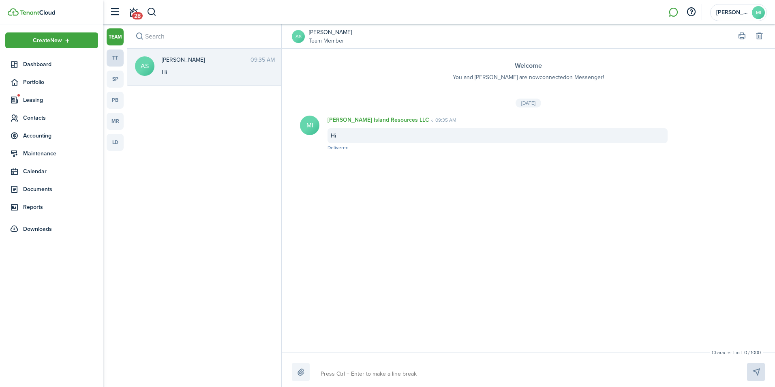
click at [115, 56] on link "tt" at bounding box center [115, 57] width 17 height 17
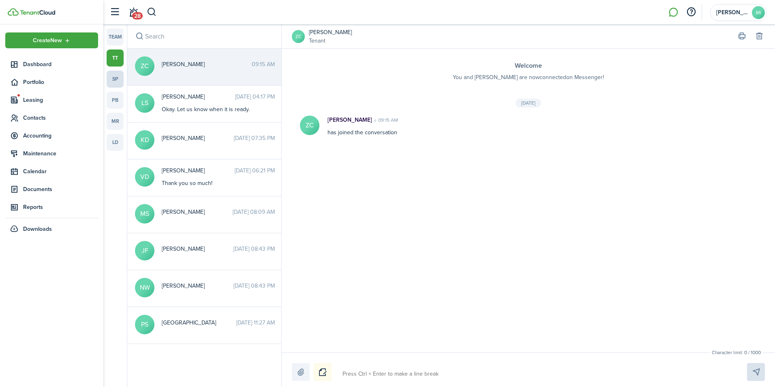
click at [114, 78] on link "sp" at bounding box center [115, 79] width 17 height 17
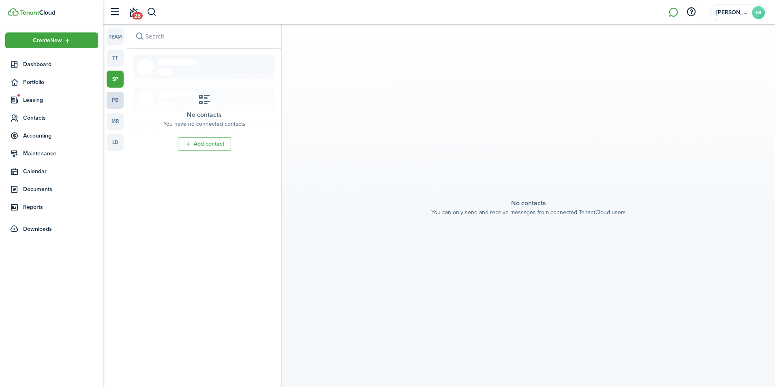
click at [120, 99] on link "pb" at bounding box center [115, 100] width 17 height 17
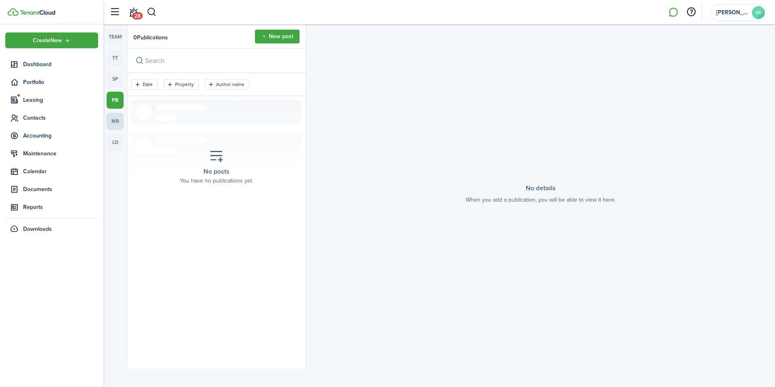
click at [118, 122] on link "mr" at bounding box center [115, 121] width 17 height 17
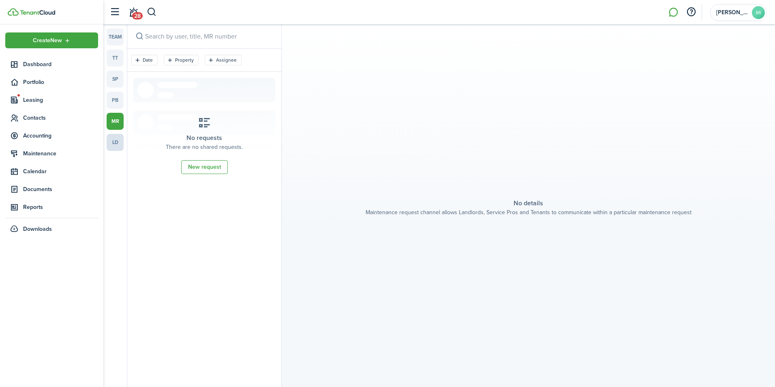
click at [115, 142] on link "ld" at bounding box center [115, 142] width 17 height 17
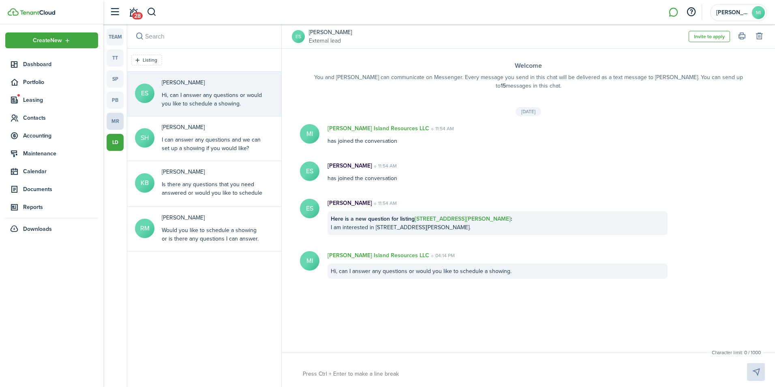
click at [117, 122] on link "mr" at bounding box center [115, 121] width 17 height 17
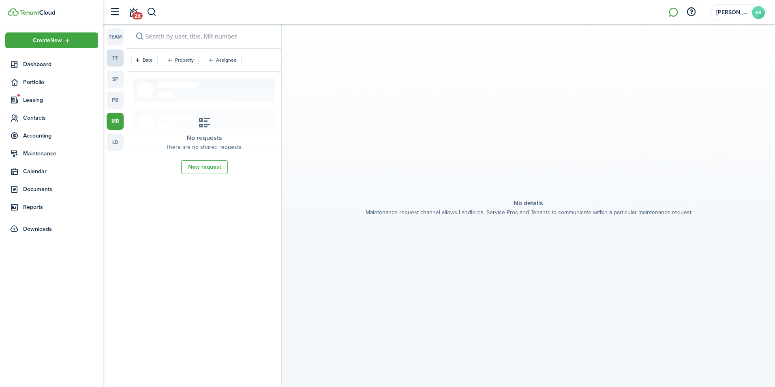
click at [112, 64] on link "tt" at bounding box center [115, 57] width 17 height 17
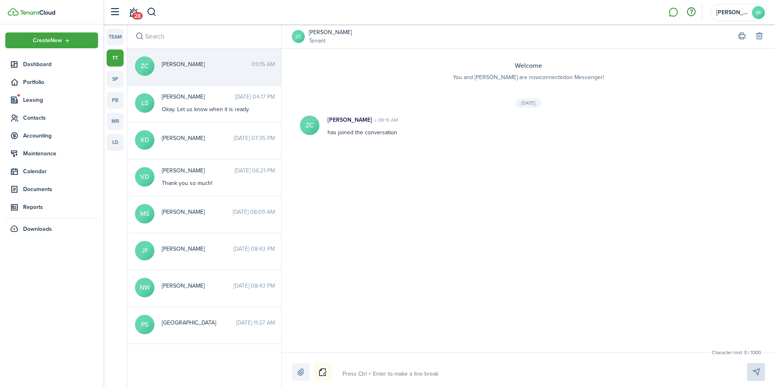
click at [692, 12] on button "button" at bounding box center [691, 12] width 14 height 14
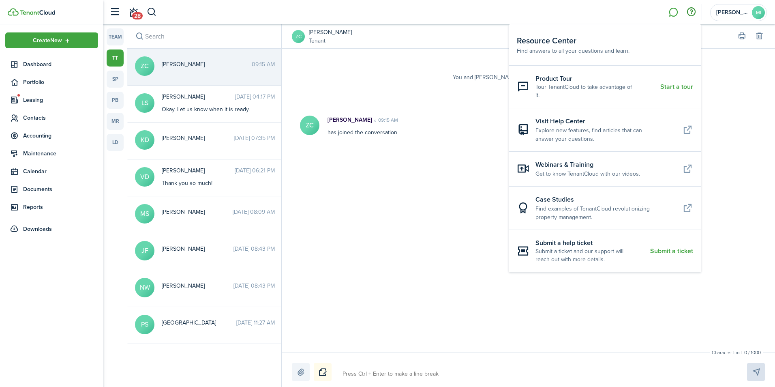
click at [614, 57] on resource-center-header "Resource Center Find answers to all your questions and learn." at bounding box center [605, 44] width 193 height 41
click at [581, 116] on resource-center-item-title "Visit Help Center" at bounding box center [605, 121] width 141 height 10
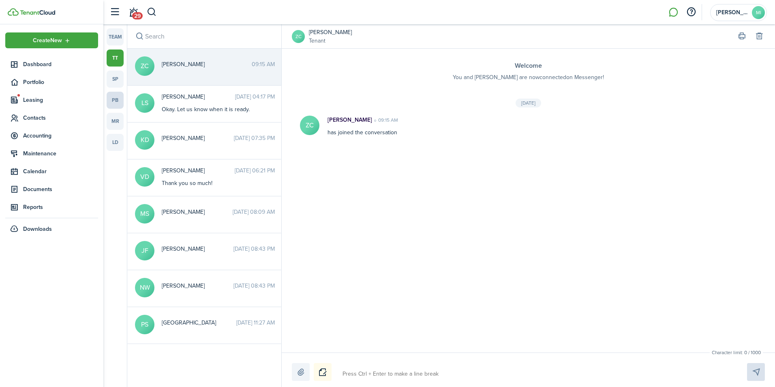
click at [116, 100] on link "pb" at bounding box center [115, 100] width 17 height 17
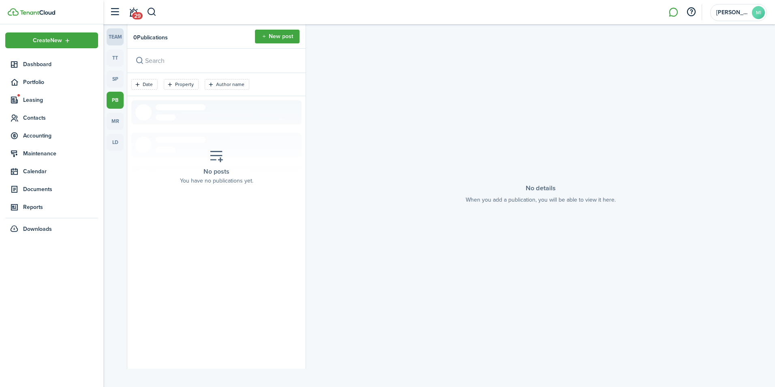
click at [120, 32] on link "team" at bounding box center [115, 36] width 17 height 17
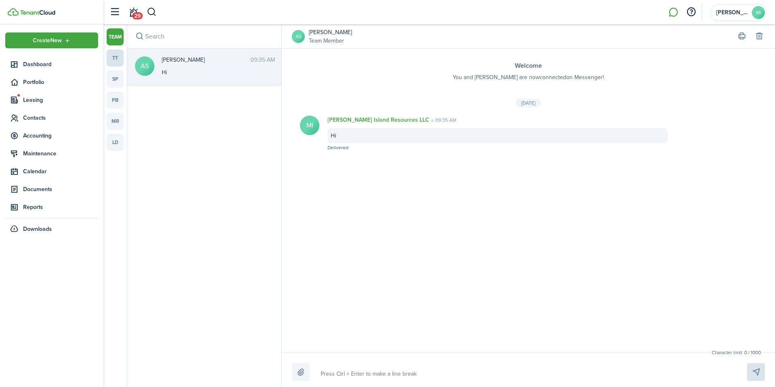
click at [120, 61] on link "tt" at bounding box center [115, 57] width 17 height 17
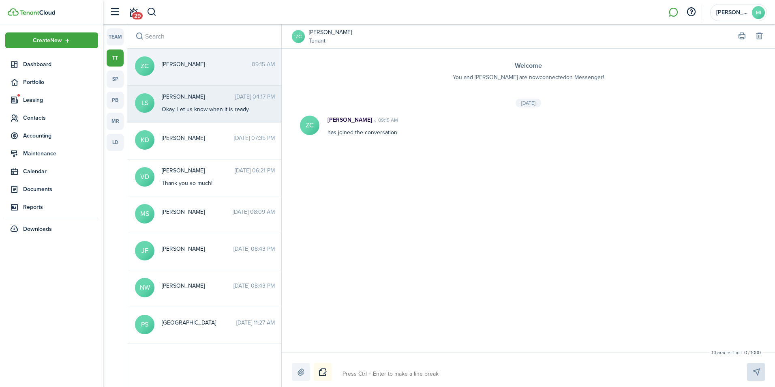
click at [235, 96] on time "[DATE] 04:17 PM" at bounding box center [255, 96] width 40 height 9
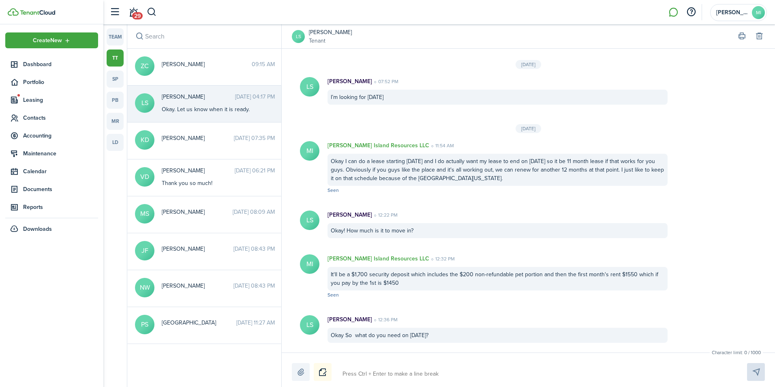
scroll to position [796, 0]
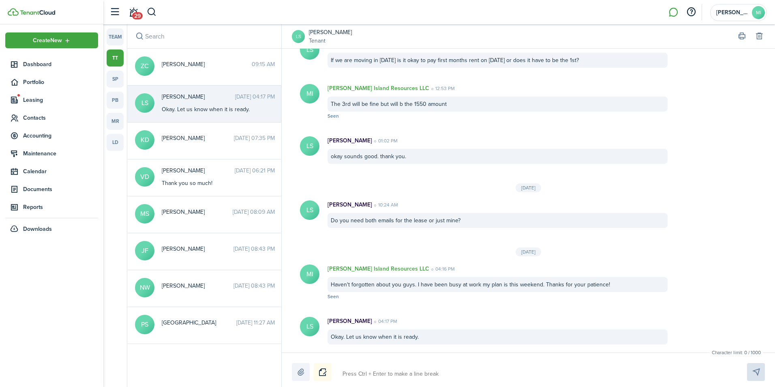
click at [390, 368] on textarea at bounding box center [535, 374] width 391 height 14
type textarea "H"
type textarea "Hi"
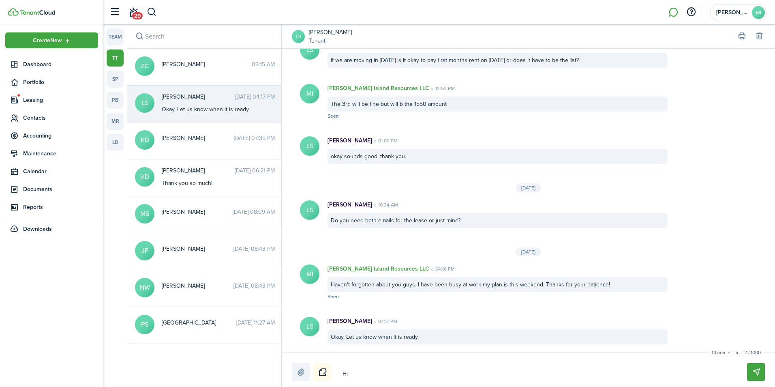
type textarea "Hi,"
type textarea "Hi, t"
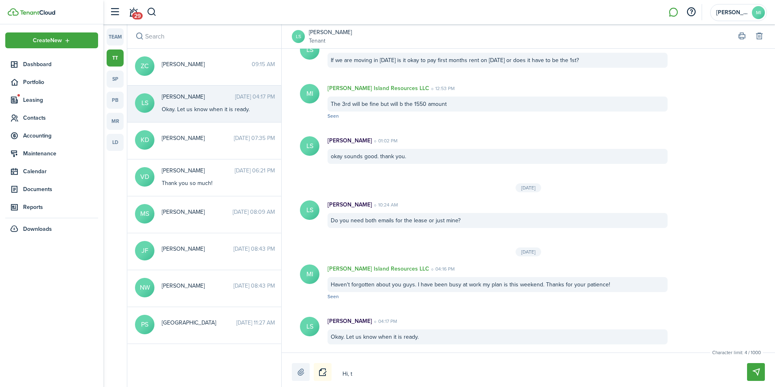
type textarea "Hi, t"
type textarea "Hi, th"
type textarea "Hi, tha"
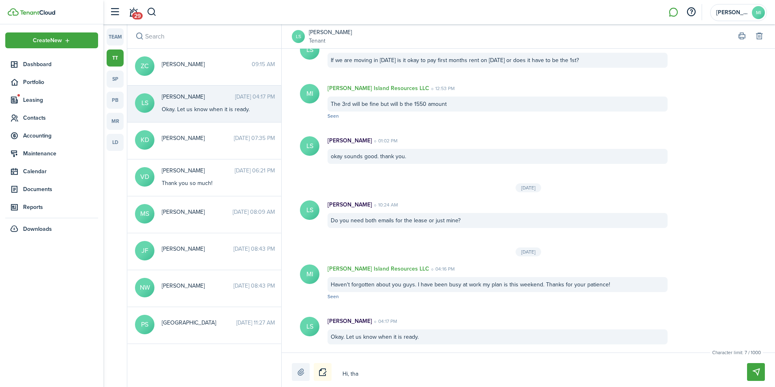
type textarea "Hi, than"
type textarea "Hi, thank"
type textarea "Hi, thanks"
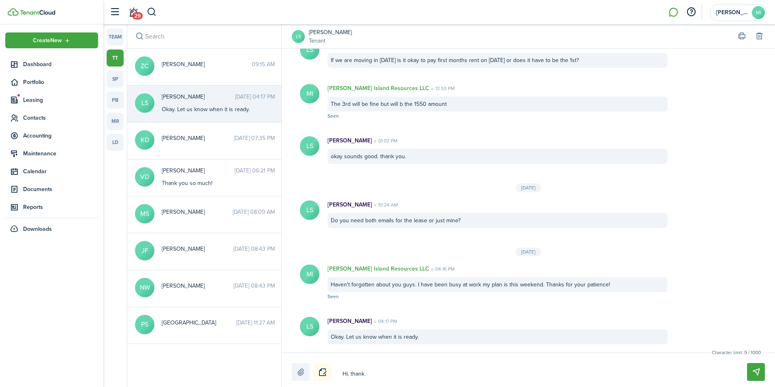
type textarea "Hi, thanks"
type textarea "Hi, thanks f"
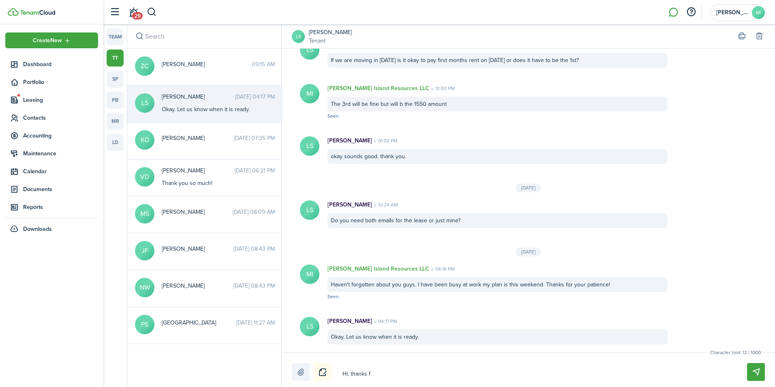
type textarea "Hi, thanks fo"
type textarea "Hi, thanks for"
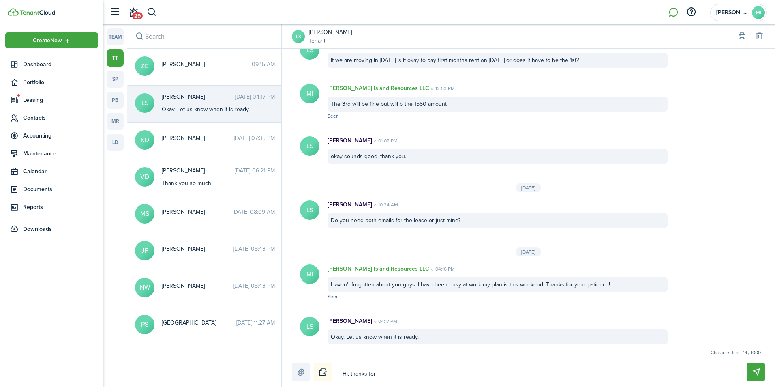
type textarea "Hi, thanks for"
type textarea "Hi, thanks for s"
type textarea "Hi, thanks for [PERSON_NAME]"
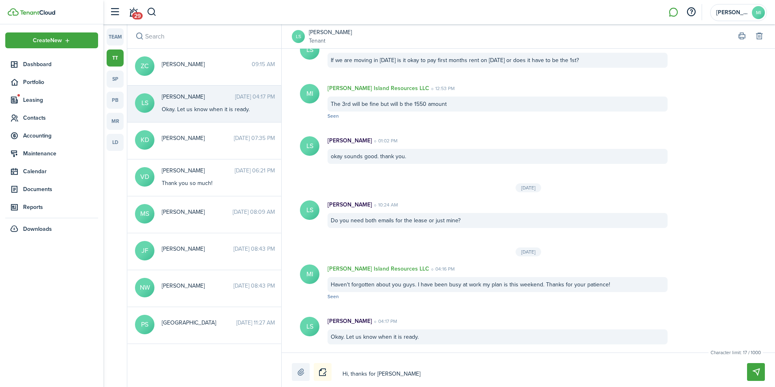
type textarea "Hi, thanks for sig"
type textarea "Hi, thanks for sign"
type textarea "Hi, thanks for signi"
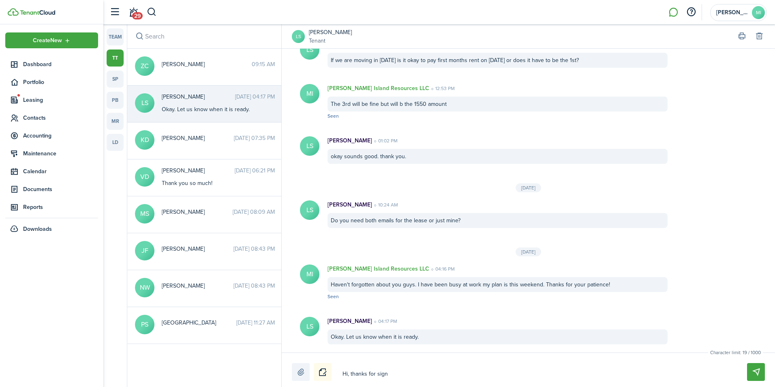
type textarea "Hi, thanks for signi"
type textarea "Hi, thanks for signin"
type textarea "Hi, thanks for signing"
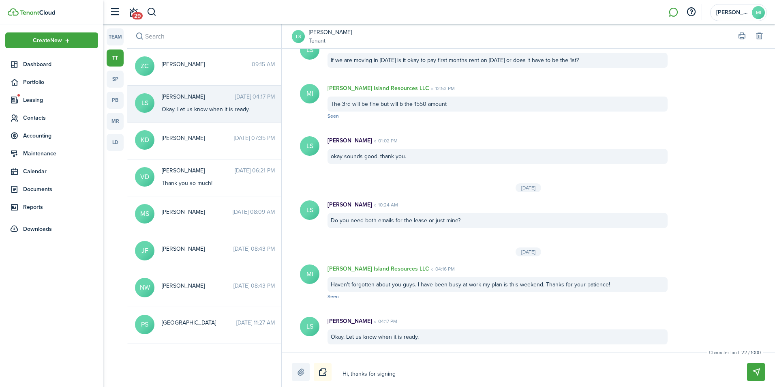
type textarea "Hi, thanks for signing"
type textarea "Hi, thanks for signing t"
type textarea "Hi, thanks for signing th"
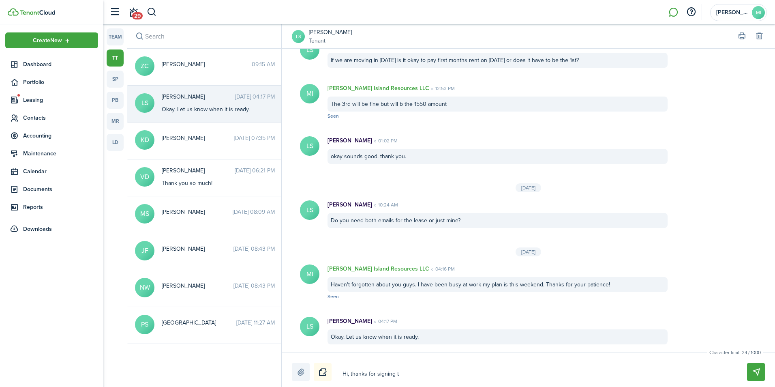
type textarea "Hi, thanks for signing th"
type textarea "Hi, thanks for signing the"
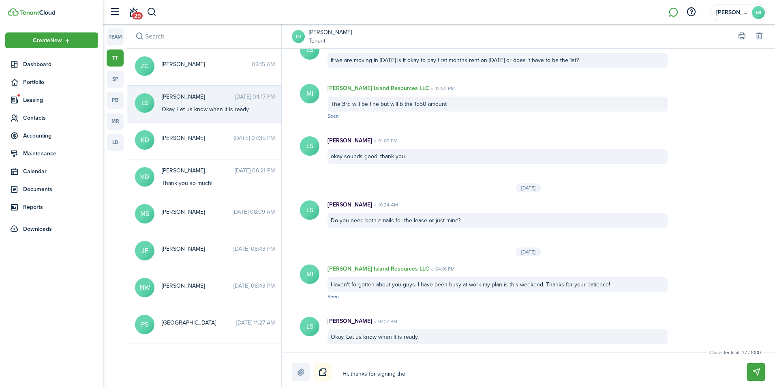
type textarea "Hi, thanks for signing the l"
type textarea "Hi, thanks for signing the le"
type textarea "Hi, thanks for signing the lea"
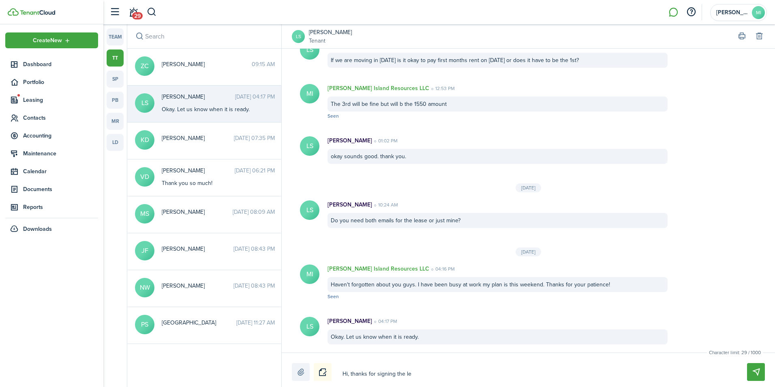
type textarea "Hi, thanks for signing the lea"
type textarea "Hi, thanks for signing the leas"
type textarea "Hi, thanks for signing the lease"
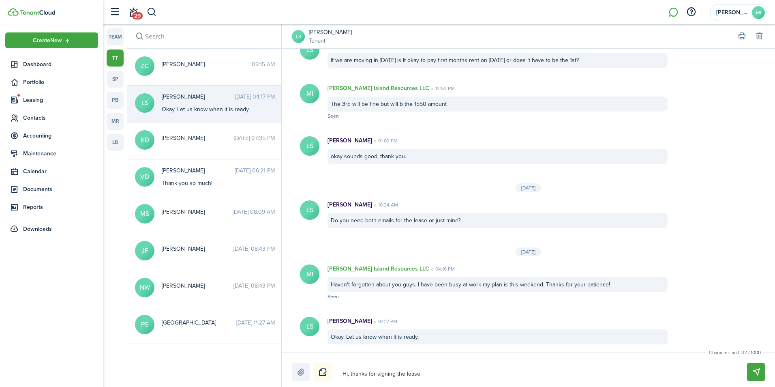
type textarea "Hi, thanks for signing the lease."
type textarea "Hi, thanks for signing the lease. T"
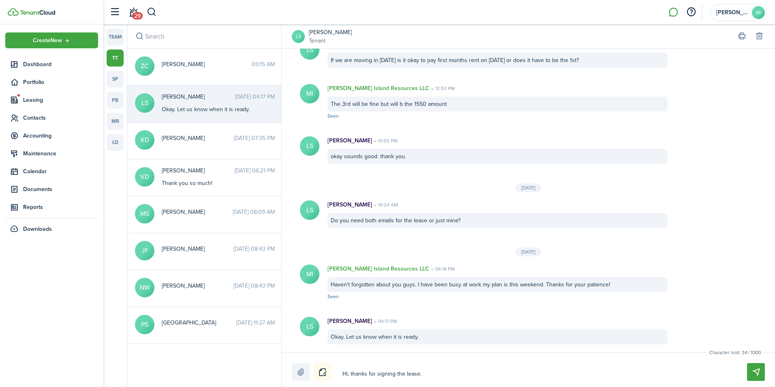
type textarea "Hi, thanks for signing the lease. T"
type textarea "Hi, thanks for signing the lease. Te"
type textarea "Hi, thanks for signing the lease. Teh"
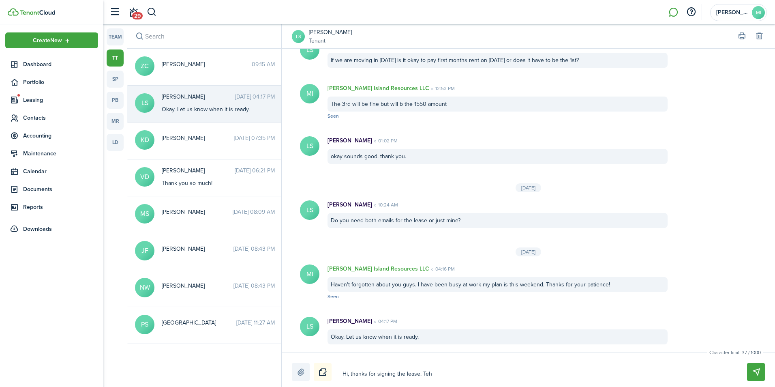
type textarea "Hi, thanks for signing the lease. Te"
type textarea "Hi, thanks for signing the lease. Ten"
type textarea "Hi, thanks for signing the lease. [PERSON_NAME]"
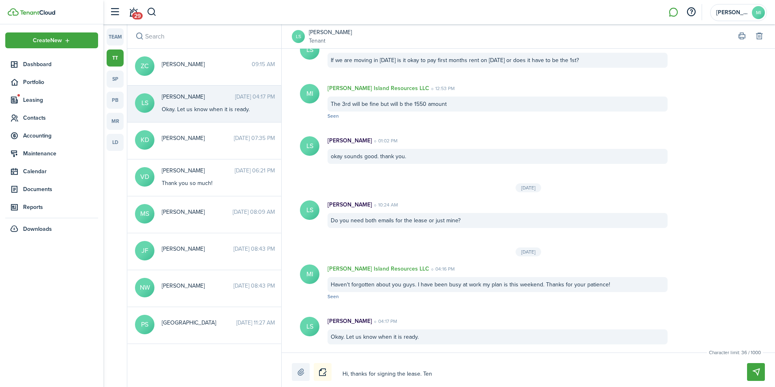
type textarea "Hi, thanks for signing the lease. [PERSON_NAME]"
type textarea "Hi, thanks for signing the lease. [GEOGRAPHIC_DATA]"
type textarea "Hi, thanks for signing the lease. Tenant"
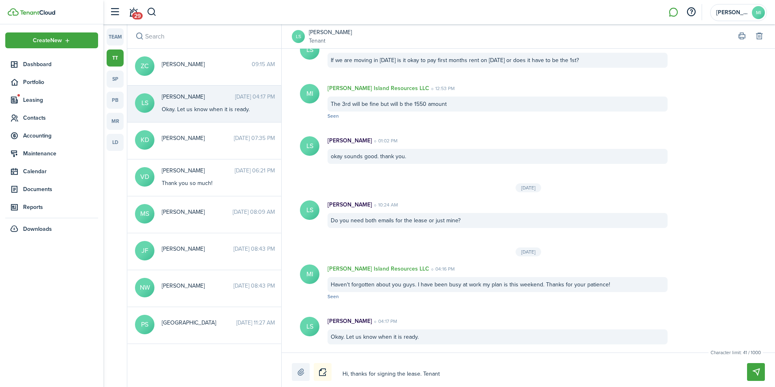
type textarea "Hi, thanks for signing the lease. Tenantc"
type textarea "Hi, thanks for signing the lease. Tenantcl"
type textarea "Hi, thanks for signing the lease. Tenantclo"
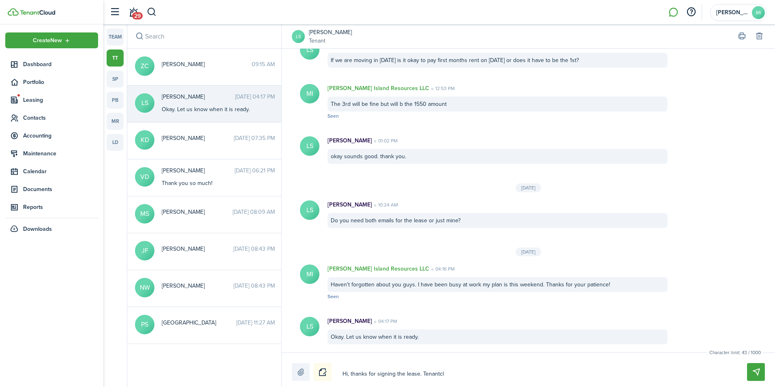
type textarea "Hi, thanks for signing the lease. Tenantclo"
type textarea "Hi, thanks for signing the lease. Tenantclou"
type textarea "Hi, thanks for signing the lease. Tenantcloud"
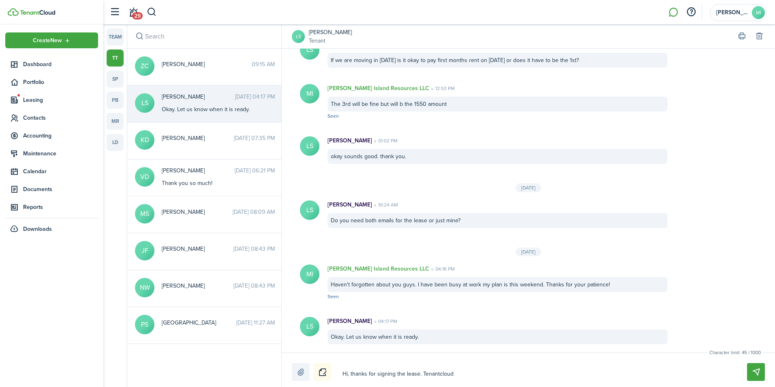
type textarea "Hi, thanks for signing the lease. Tenantcloud"
type textarea "Hi, thanks for signing the lease. Tenantcloud s"
type textarea "Hi, thanks for signing the lease. Tenantcloud sh"
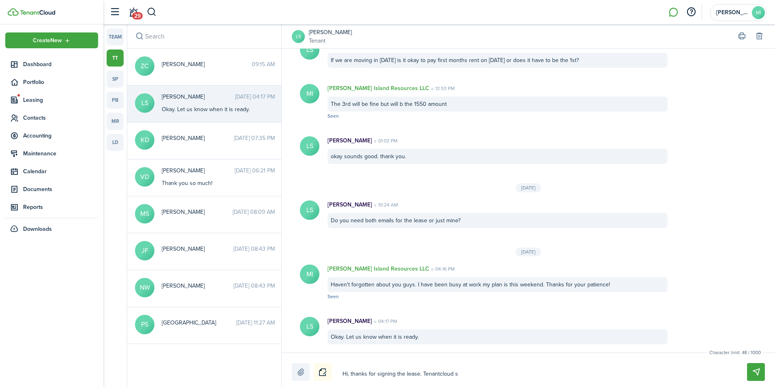
type textarea "Hi, thanks for signing the lease. Tenantcloud sh"
type textarea "Hi, thanks for signing the lease. Tenantcloud sho"
type textarea "Hi, thanks for signing the lease. Tenantcloud shou"
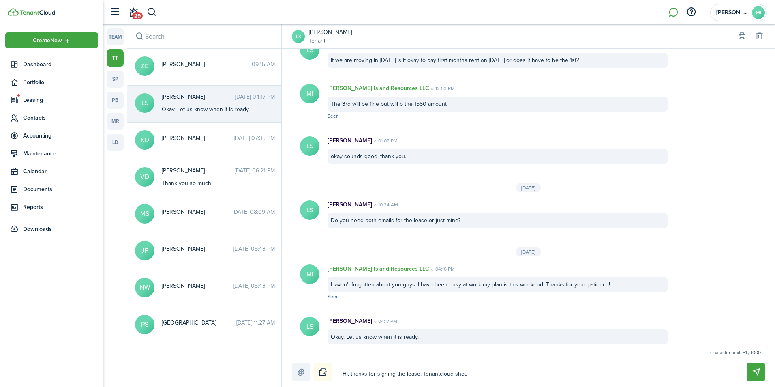
type textarea "Hi, thanks for signing the lease. Tenantcloud shoul"
type textarea "Hi, thanks for signing the lease. Tenantcloud should"
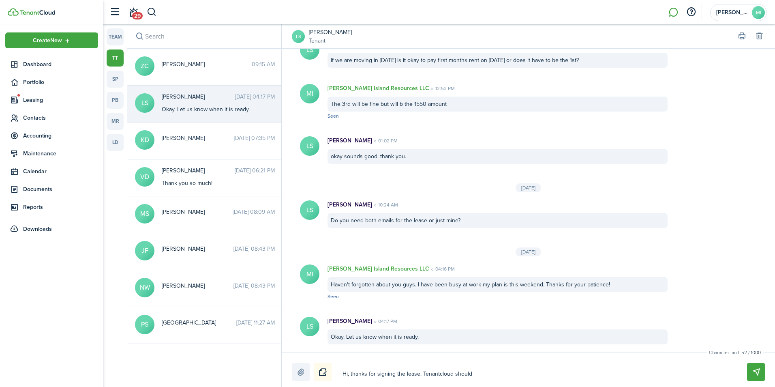
type textarea "Hi, thanks for signing the lease. Tenantcloud should"
type textarea "Hi, thanks for signing the lease. Tenantcloud should b"
type textarea "Hi, thanks for signing the lease. Tenantcloud should be"
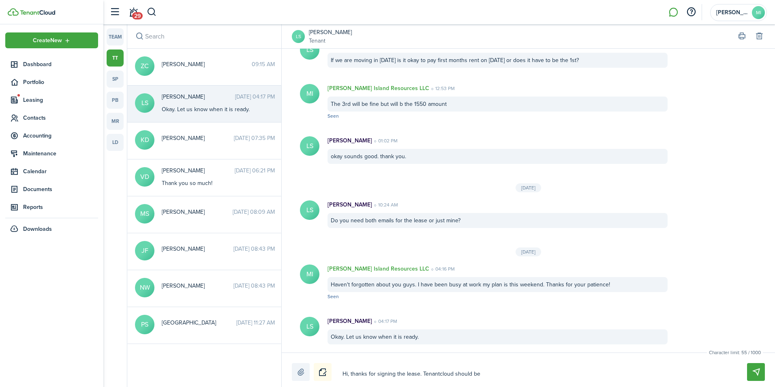
type textarea "Hi, thanks for signing the lease. Tenantcloud should be"
type textarea "Hi, thanks for signing the lease. Tenantcloud should b"
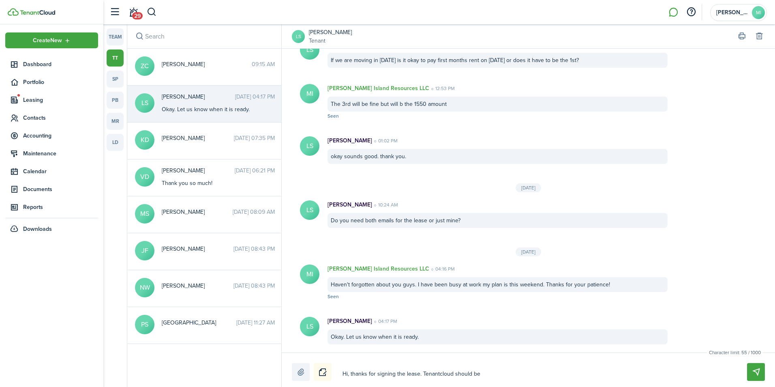
type textarea "Hi, thanks for signing the lease. Tenantcloud should b"
type textarea "Hi, thanks for signing the lease. Tenantcloud should"
type textarea "Hi, thanks for signing the lease. Tenantcloud should h"
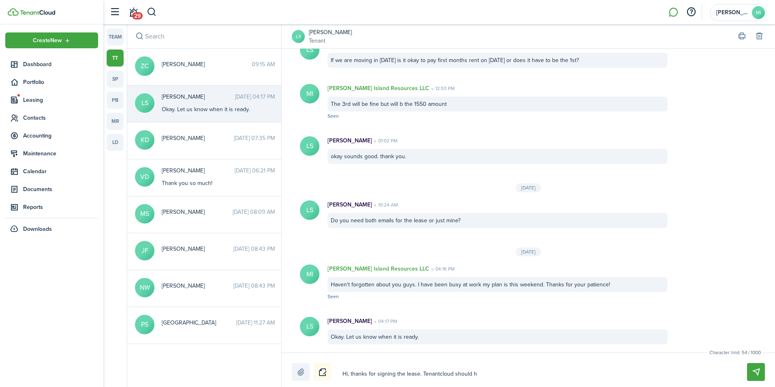
type textarea "Hi, thanks for signing the lease. Tenantcloud should ha"
type textarea "Hi, thanks for signing the lease. Tenantcloud should hav"
type textarea "Hi, thanks for signing the lease. Tenantcloud should have"
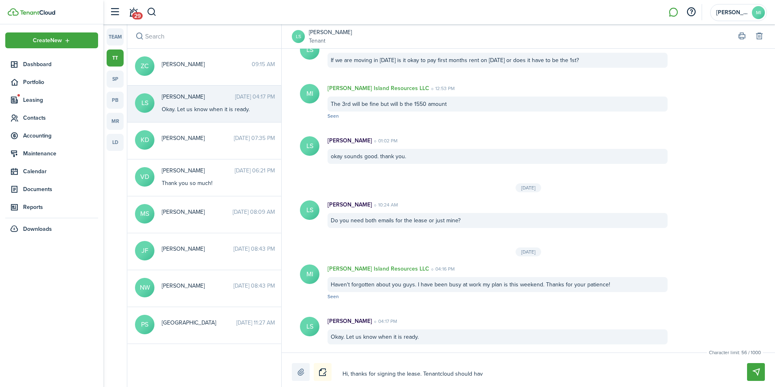
type textarea "Hi, thanks for signing the lease. Tenantcloud should have"
type textarea "Hi, thanks for signing the lease. Tenantcloud should have s"
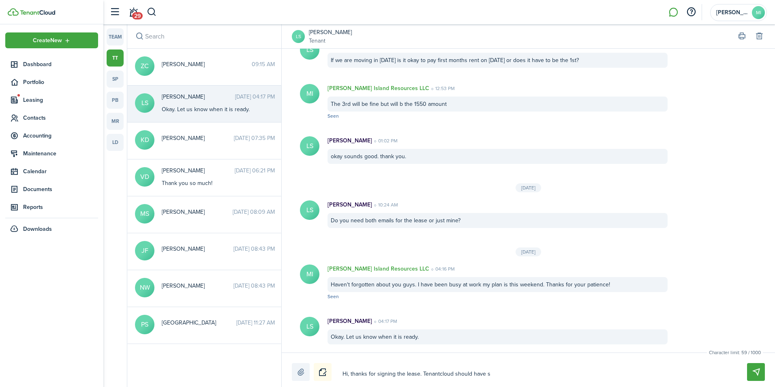
type textarea "Hi, thanks for signing the lease. Tenantcloud should have se"
type textarea "Hi, thanks for signing the lease. Tenantcloud should have sen"
type textarea "Hi, thanks for signing the lease. Tenantcloud should have sent"
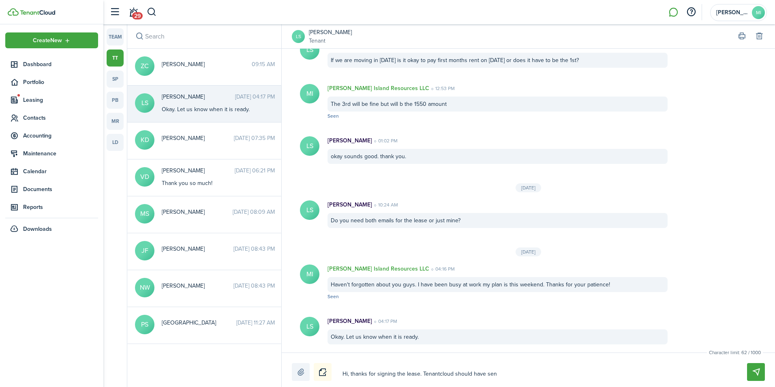
type textarea "Hi, thanks for signing the lease. Tenantcloud should have sent"
type textarea "Hi, thanks for signing the lease. Tenantcloud should have sent y"
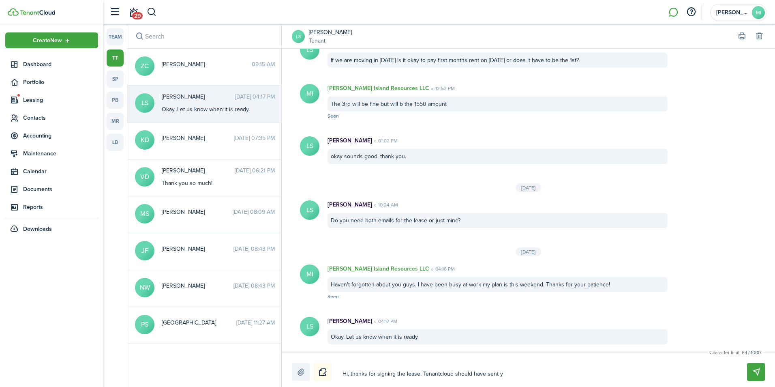
type textarea "Hi, thanks for signing the lease. Tenantcloud should have sent yo"
type textarea "Hi, thanks for signing the lease. Tenantcloud should have sent you"
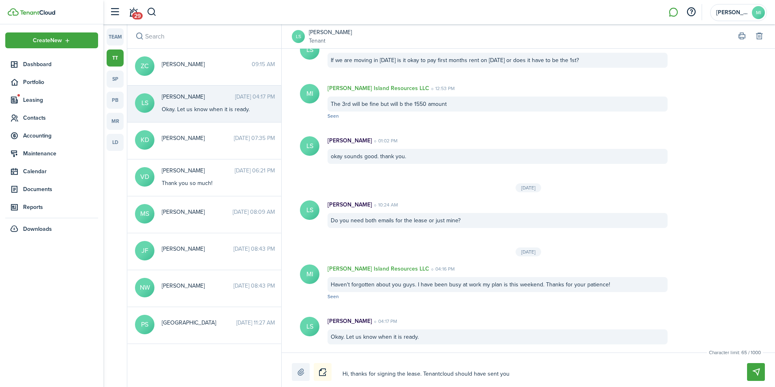
type textarea "Hi, thanks for signing the lease. Tenantcloud should have sent you"
type textarea "Hi, thanks for signing the lease. Tenantcloud should have sent you n"
type textarea "Hi, thanks for signing the lease. Tenantcloud should have sent you no"
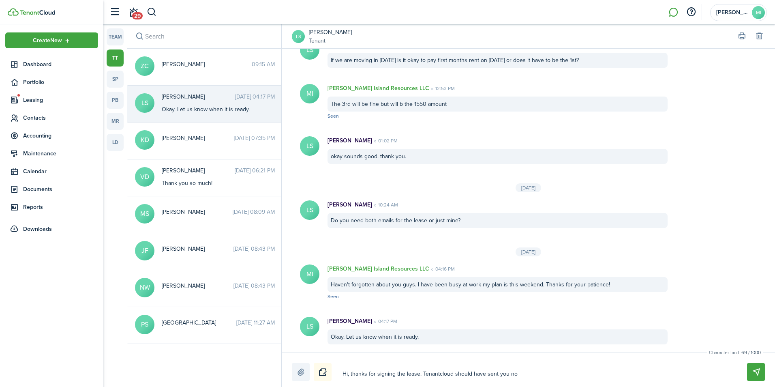
type textarea "Hi, thanks for signing the lease. Tenantcloud should have sent you not"
type textarea "Hi, thanks for signing the lease. Tenantcloud should have sent you noti"
type textarea "Hi, thanks for signing the lease. Tenantcloud should have sent you notif"
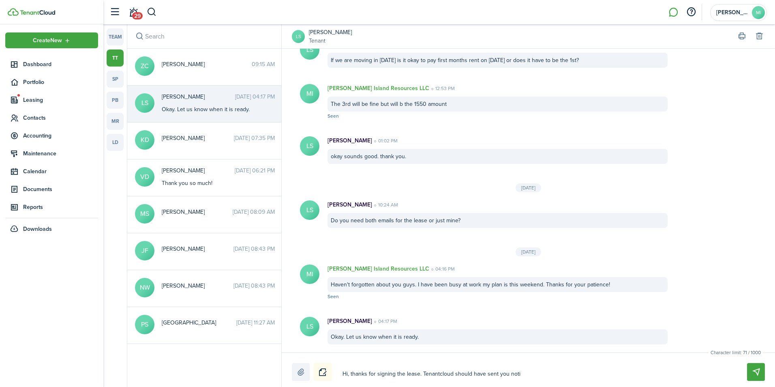
type textarea "Hi, thanks for signing the lease. Tenantcloud should have sent you notif"
type textarea "Hi, thanks for signing the lease. Tenantcloud should have sent you notifi"
type textarea "Hi, thanks for signing the lease. Tenantcloud should have sent you notific"
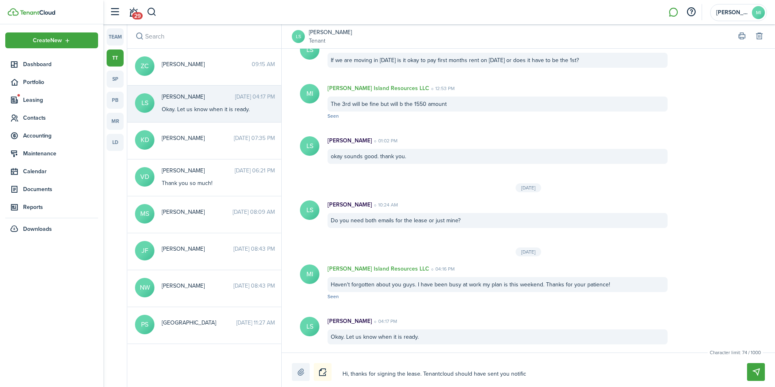
type textarea "Hi, thanks for signing the lease. Tenantcloud should have sent you notifica"
type textarea "Hi, thanks for signing the lease. Tenantcloud should have sent you notificat"
click at [685, 375] on textarea "Hi, thanks for signing the lease. Tenantcloud should have sent you notification…" at bounding box center [535, 374] width 391 height 14
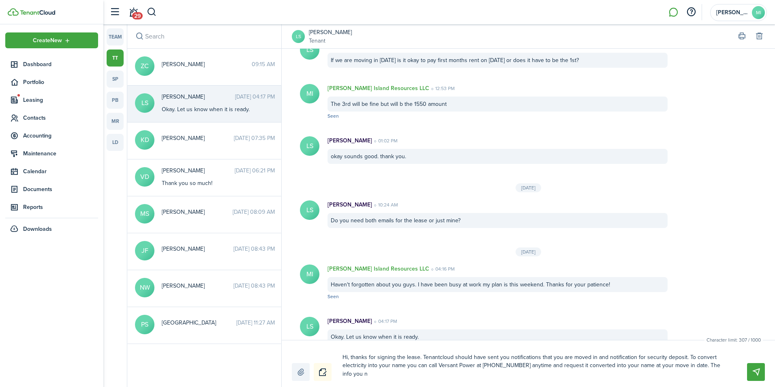
scroll to position [0, 0]
drag, startPoint x: 607, startPoint y: 378, endPoint x: 335, endPoint y: 351, distance: 273.4
click at [335, 351] on div "Hi, thanks for signing the lease. Tenantcloud should have sent you notification…" at bounding box center [528, 365] width 473 height 30
click at [754, 370] on button "Send" at bounding box center [756, 372] width 18 height 18
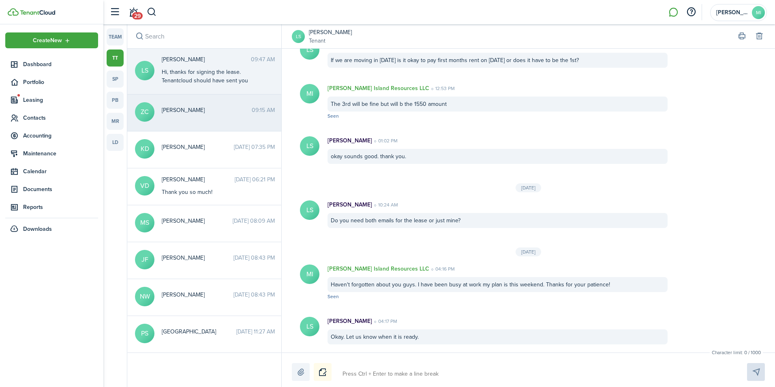
scroll to position [894, 0]
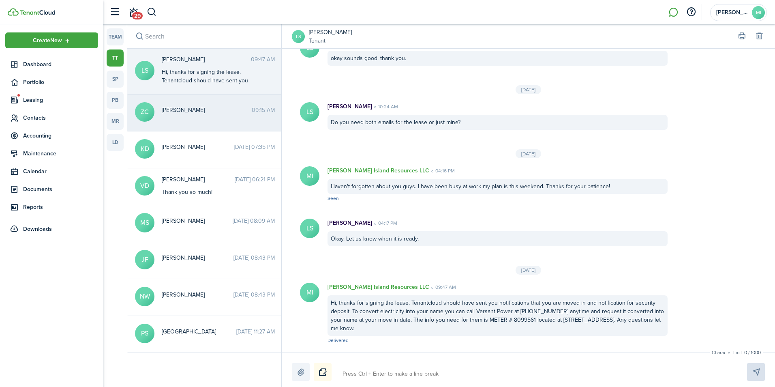
click at [187, 108] on span "[PERSON_NAME]" at bounding box center [207, 110] width 90 height 9
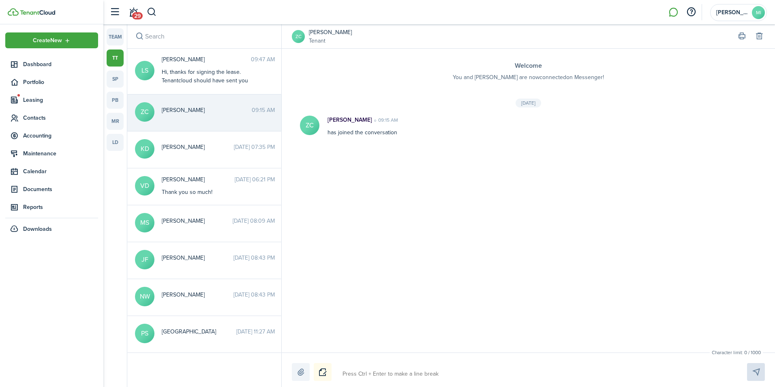
click at [351, 366] on div at bounding box center [528, 372] width 473 height 18
click at [358, 369] on textarea at bounding box center [535, 374] width 391 height 14
paste textarea "Hi, thanks for signing the lease. Tenantcloud should have sent you notification…"
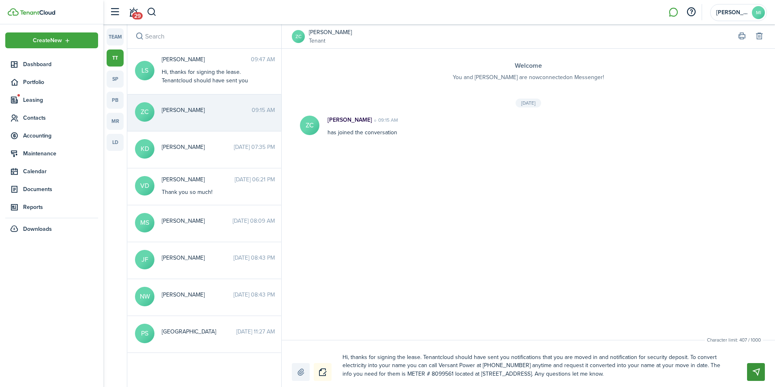
click at [761, 370] on button "Send" at bounding box center [756, 372] width 18 height 18
